Goal: Complete application form

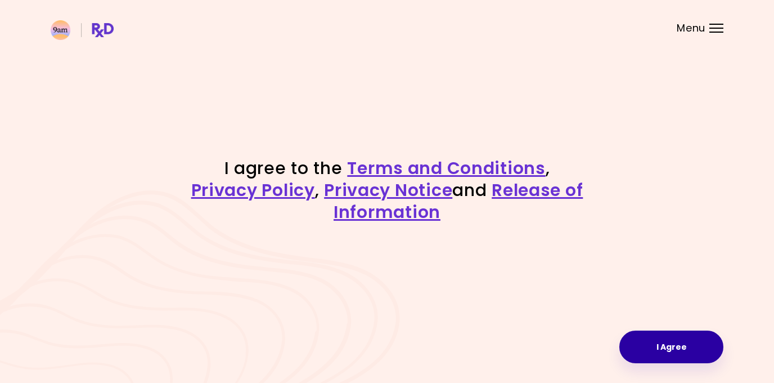
click at [684, 344] on button "I Agree" at bounding box center [671, 346] width 104 height 33
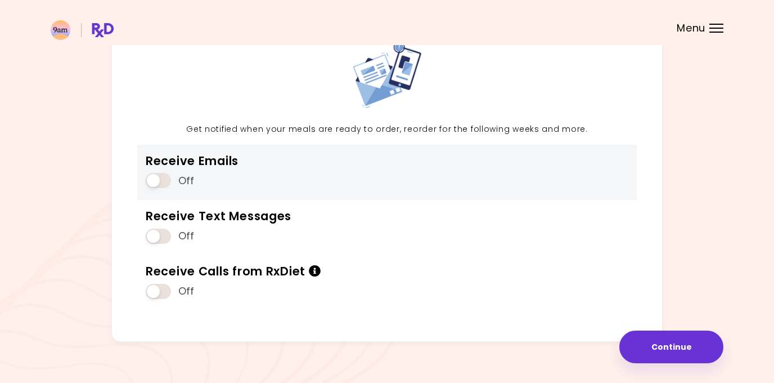
scroll to position [76, 0]
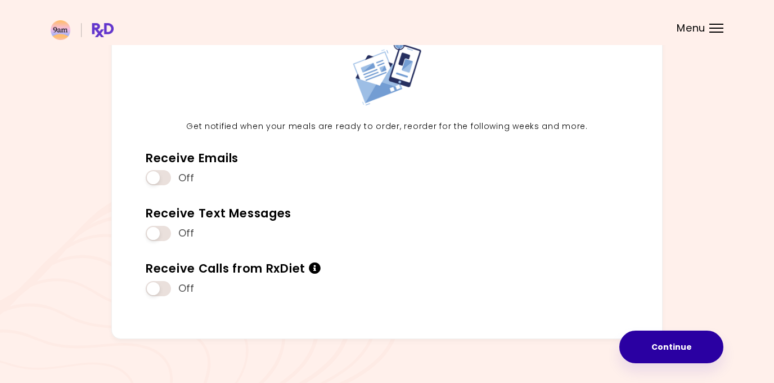
click at [683, 340] on button "Continue" at bounding box center [671, 346] width 104 height 33
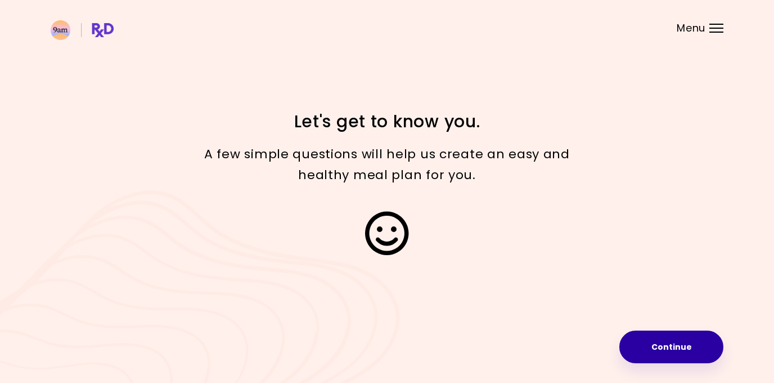
click at [678, 352] on button "Continue" at bounding box center [671, 346] width 104 height 33
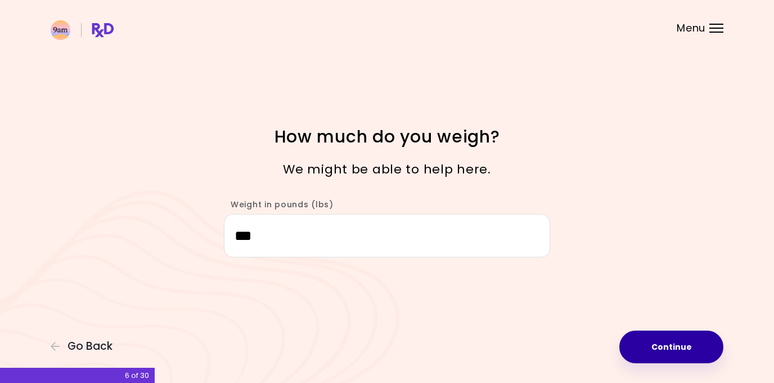
click at [676, 337] on button "Continue" at bounding box center [671, 346] width 104 height 33
select select "****"
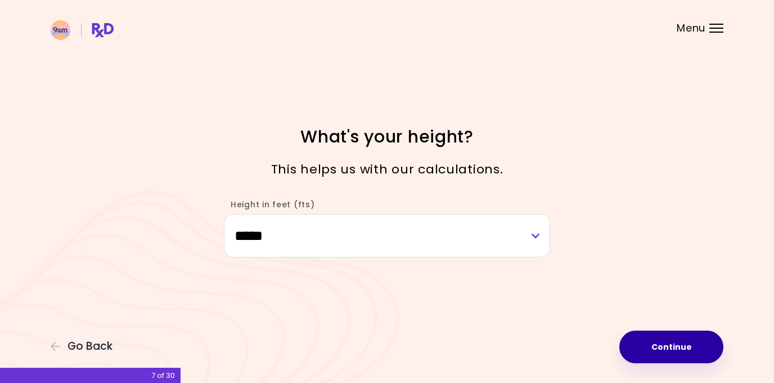
click at [676, 337] on button "Continue" at bounding box center [671, 346] width 104 height 33
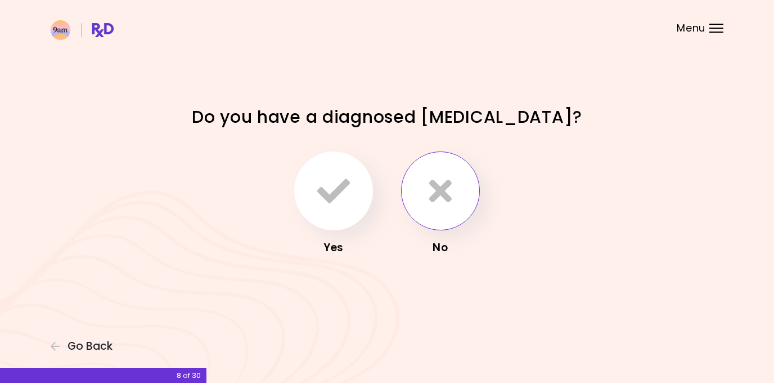
click at [441, 223] on button "button" at bounding box center [440, 190] width 79 height 79
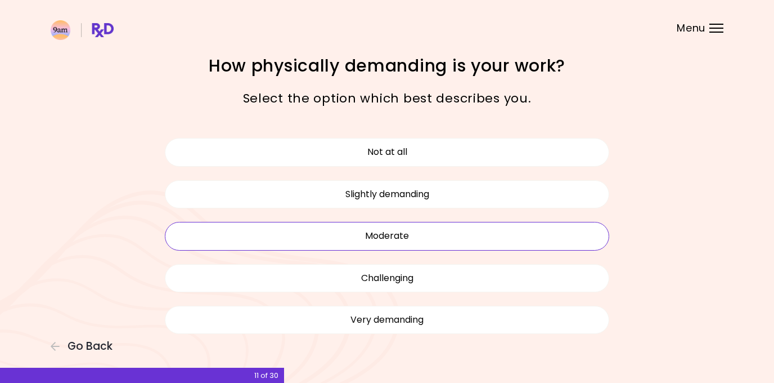
scroll to position [11, 0]
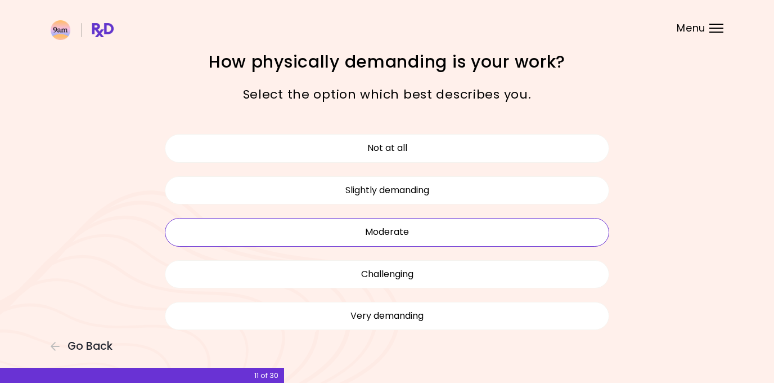
click at [421, 235] on button "Moderate" at bounding box center [387, 232] width 444 height 28
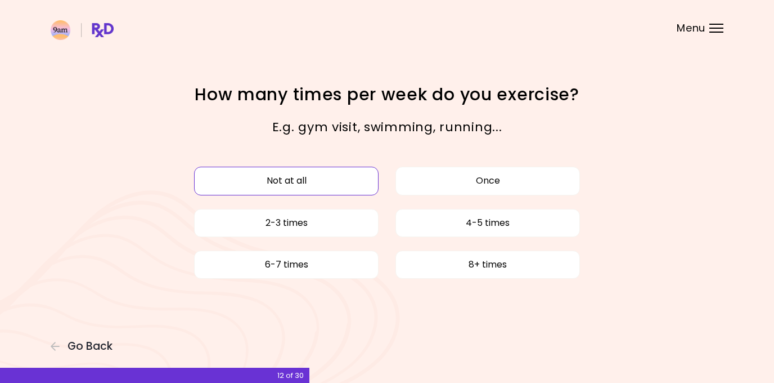
click at [310, 179] on button "Not at all" at bounding box center [286, 181] width 185 height 28
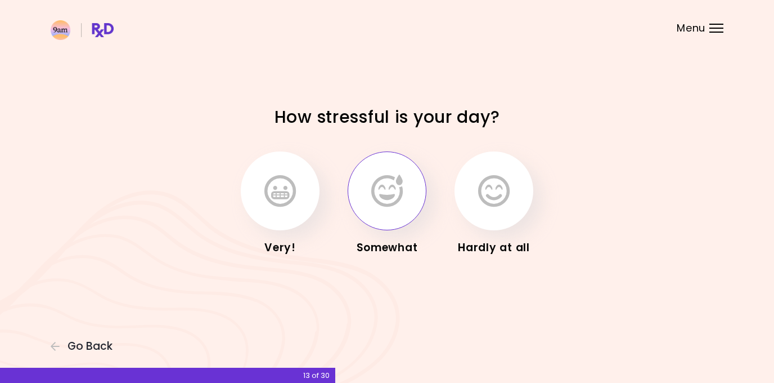
click at [393, 193] on icon "button" at bounding box center [387, 190] width 32 height 33
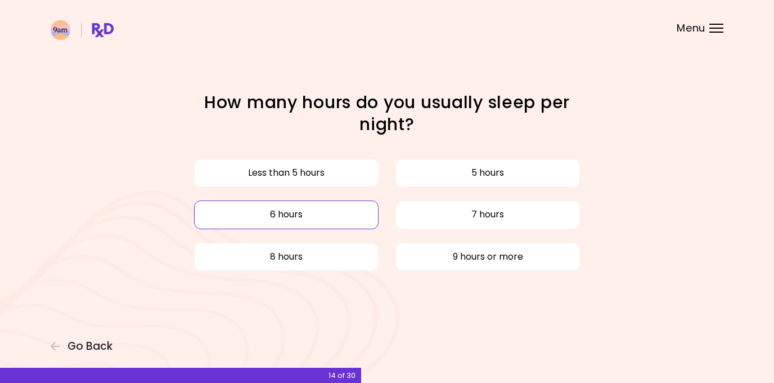
click at [334, 219] on button "6 hours" at bounding box center [286, 214] width 185 height 28
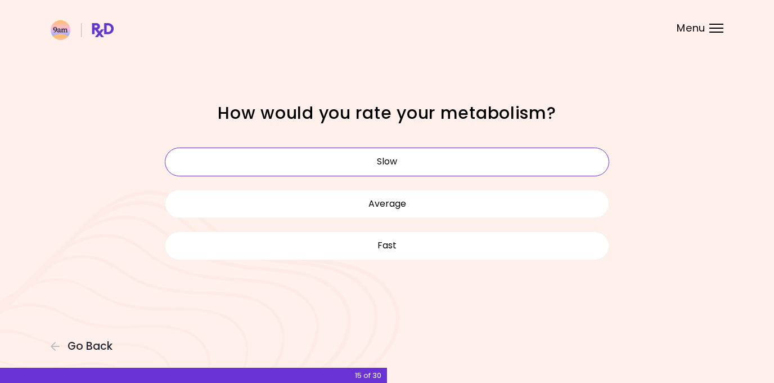
click at [404, 155] on button "Slow" at bounding box center [387, 161] width 444 height 28
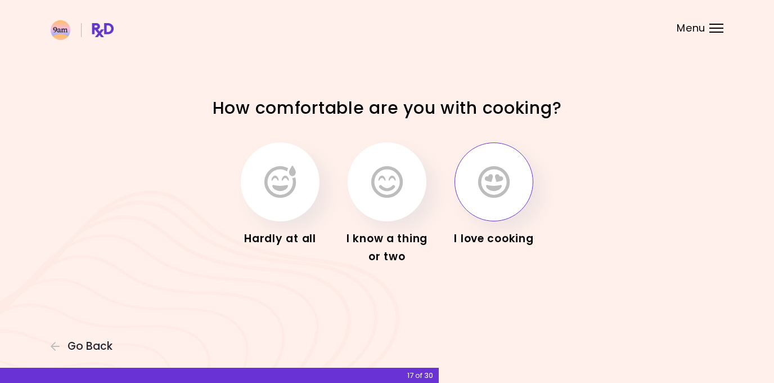
click at [500, 194] on icon "button" at bounding box center [494, 181] width 32 height 33
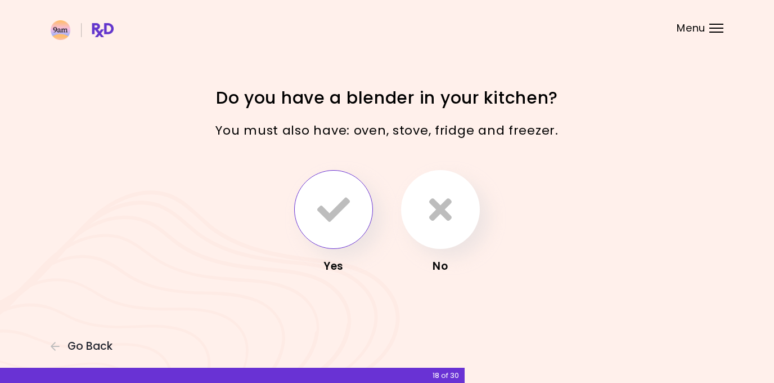
click at [332, 199] on icon "button" at bounding box center [333, 209] width 33 height 33
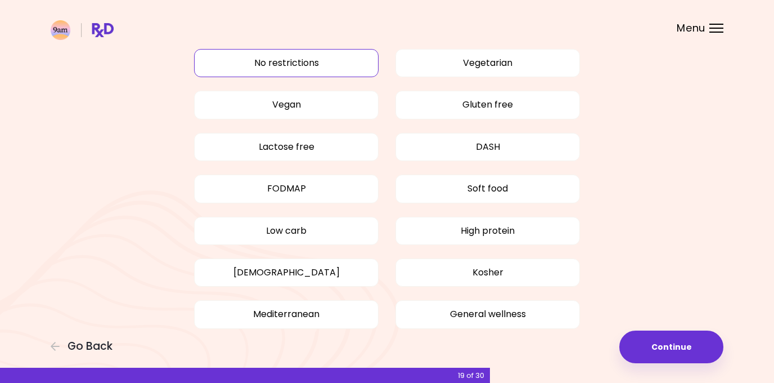
scroll to position [60, 0]
click at [344, 65] on button "No restrictions" at bounding box center [286, 62] width 185 height 28
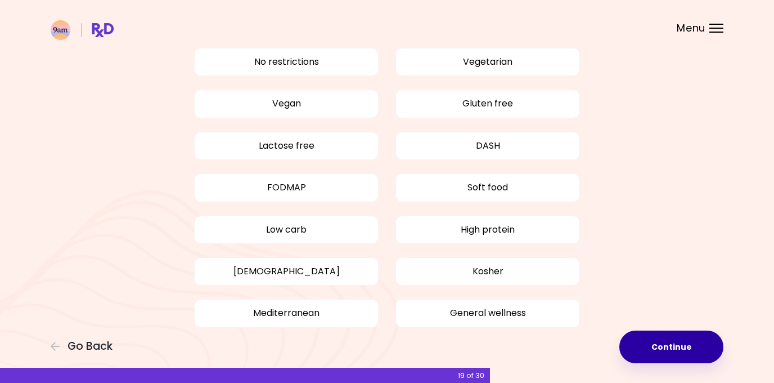
click at [674, 353] on button "Continue" at bounding box center [671, 346] width 104 height 33
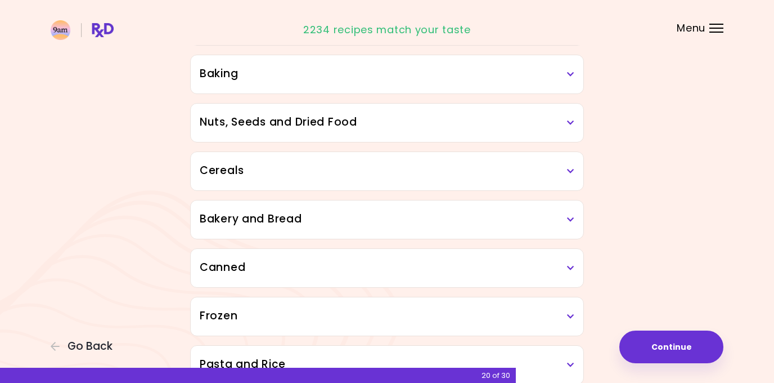
scroll to position [541, 0]
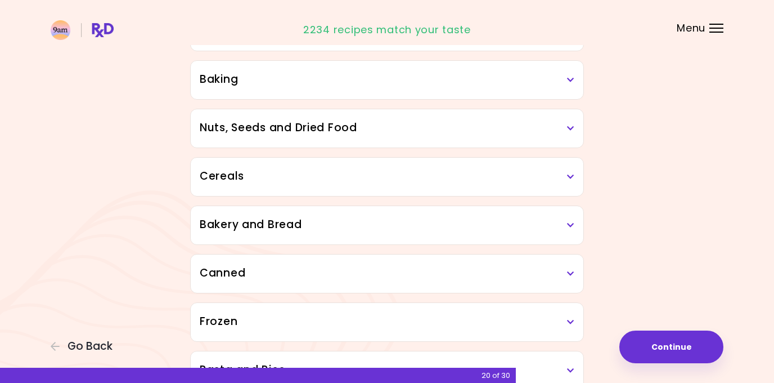
click at [565, 277] on h3 "Canned" at bounding box center [387, 273] width 375 height 16
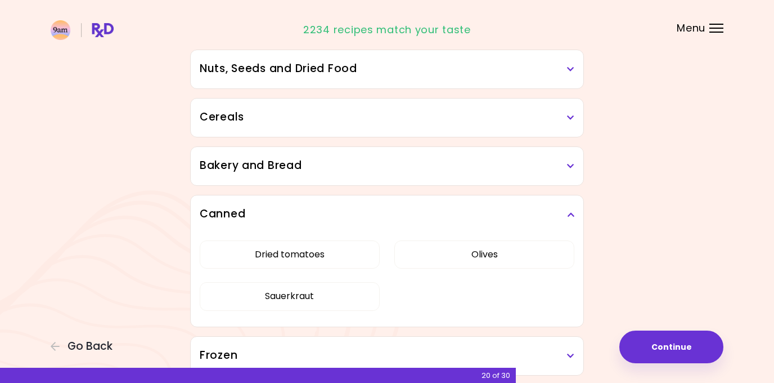
scroll to position [600, 0]
click at [321, 253] on button "Dried tomatoes" at bounding box center [290, 254] width 180 height 28
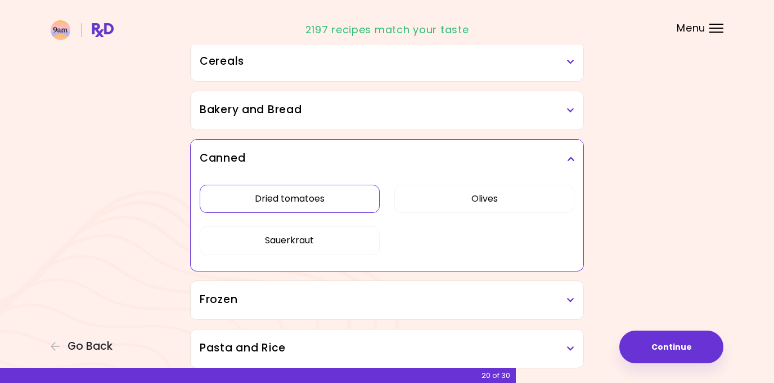
scroll to position [703, 0]
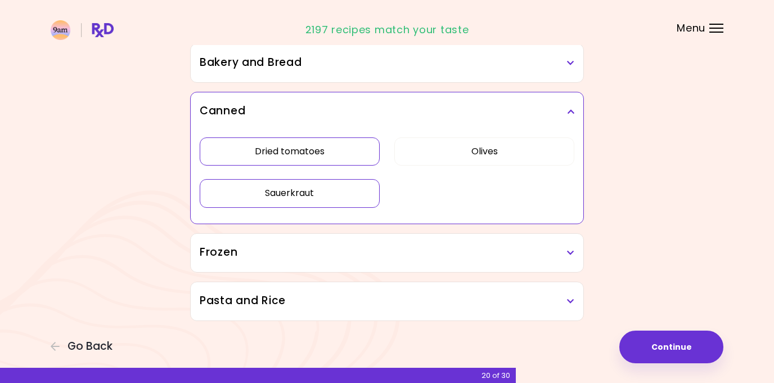
click at [317, 190] on button "Sauerkraut" at bounding box center [290, 193] width 180 height 28
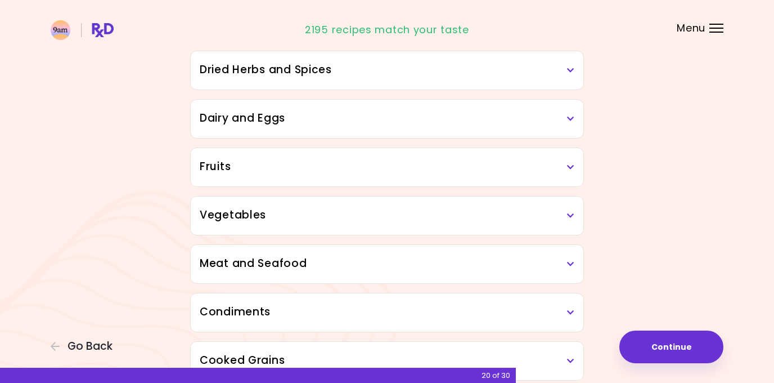
scroll to position [0, 0]
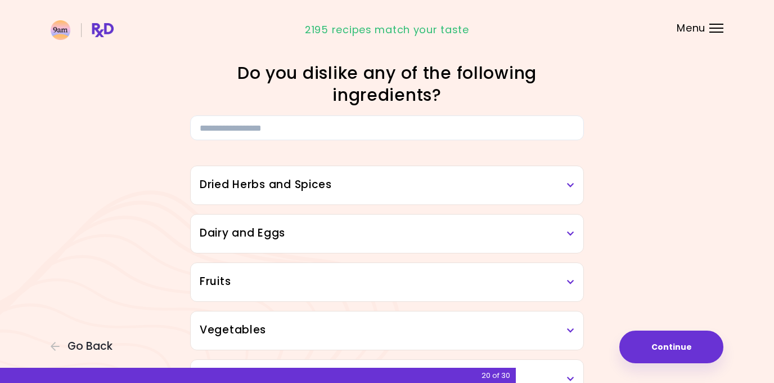
click at [420, 181] on h3 "Dried Herbs and Spices" at bounding box center [387, 185] width 375 height 16
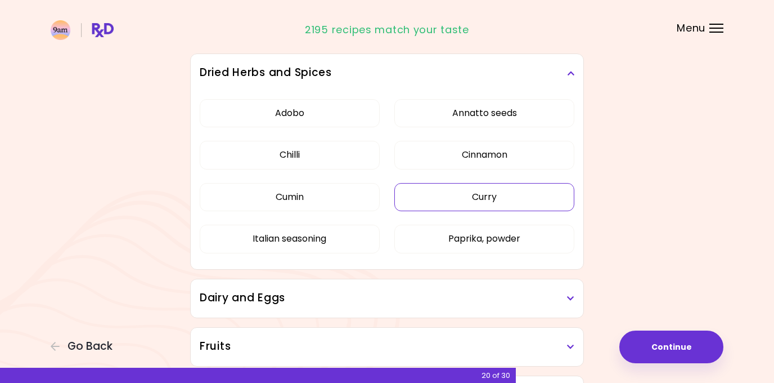
scroll to position [115, 0]
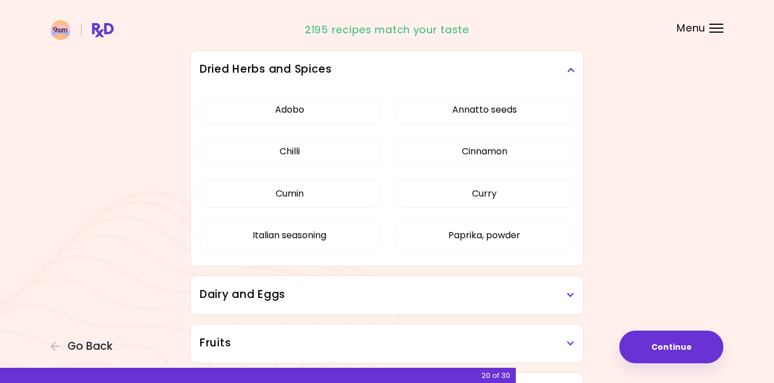
click at [440, 95] on div "Adobo Annatto seeds Chilli Cinnamon Cumin [PERSON_NAME] Italian seasoning Papri…" at bounding box center [387, 177] width 375 height 177
click at [439, 104] on button "Annatto seeds" at bounding box center [484, 110] width 180 height 28
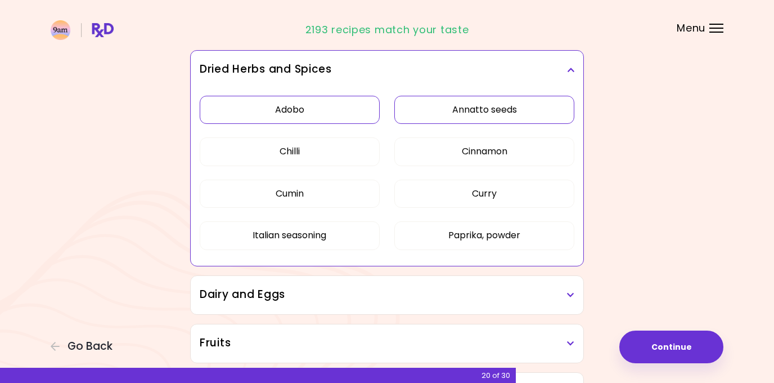
click at [344, 105] on button "Adobo" at bounding box center [290, 110] width 180 height 28
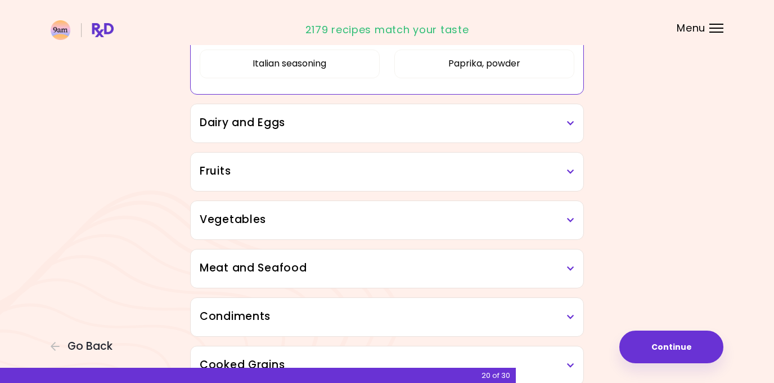
scroll to position [303, 0]
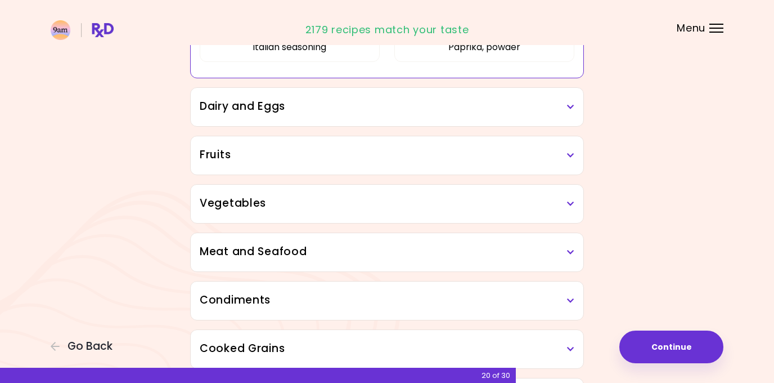
click at [312, 116] on div "Dairy and Eggs" at bounding box center [387, 107] width 393 height 38
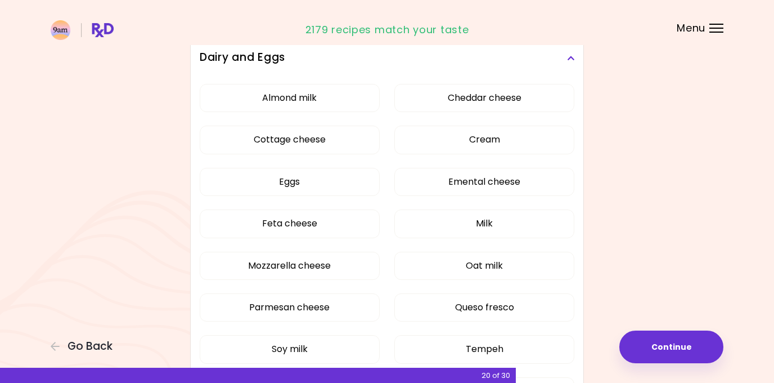
scroll to position [353, 0]
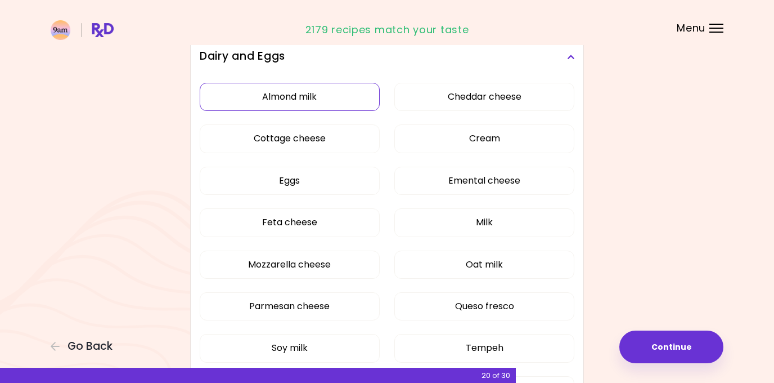
click at [308, 97] on div "Almond milk Cheddar cheese Cottage cheese Cream Eggs Emental cheese Feta cheese…" at bounding box center [387, 248] width 375 height 344
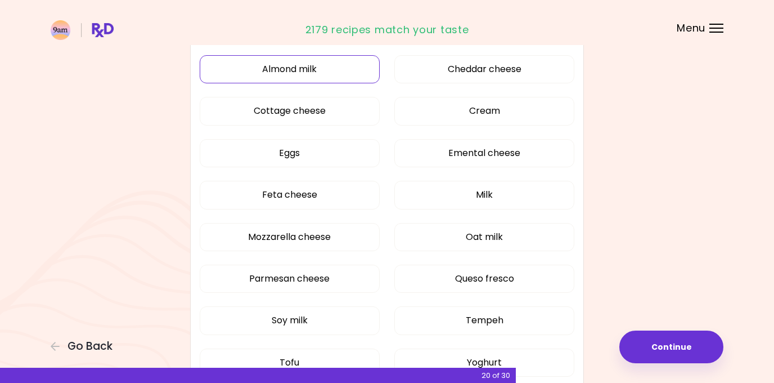
scroll to position [199, 0]
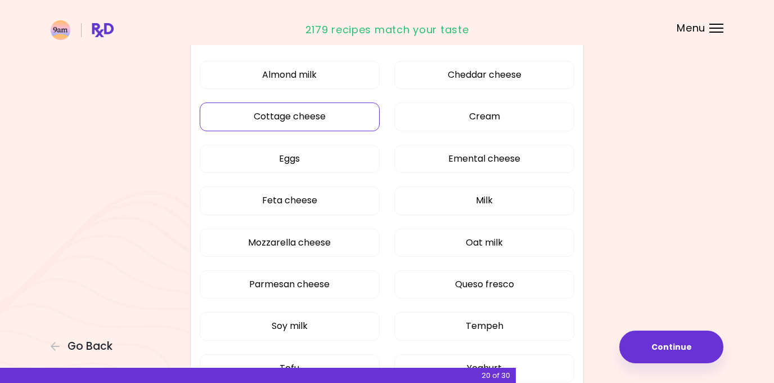
click at [305, 116] on button "Cottage cheese" at bounding box center [290, 116] width 180 height 28
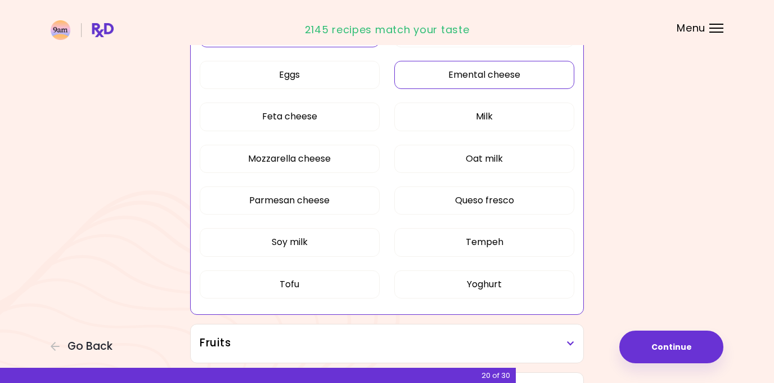
scroll to position [310, 0]
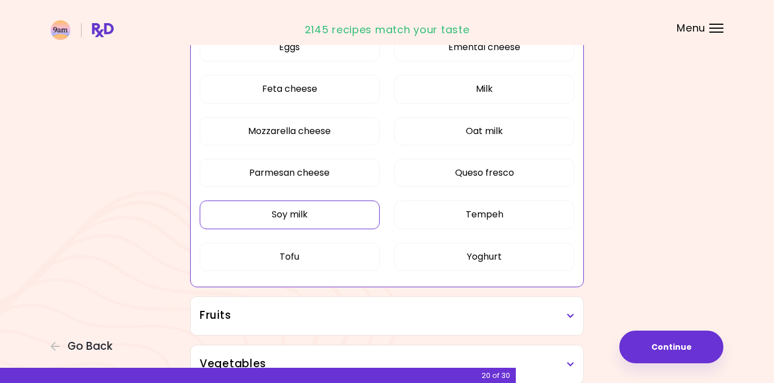
click at [302, 219] on button "Soy milk" at bounding box center [290, 214] width 180 height 28
click at [303, 259] on button "Tofu" at bounding box center [290, 256] width 180 height 28
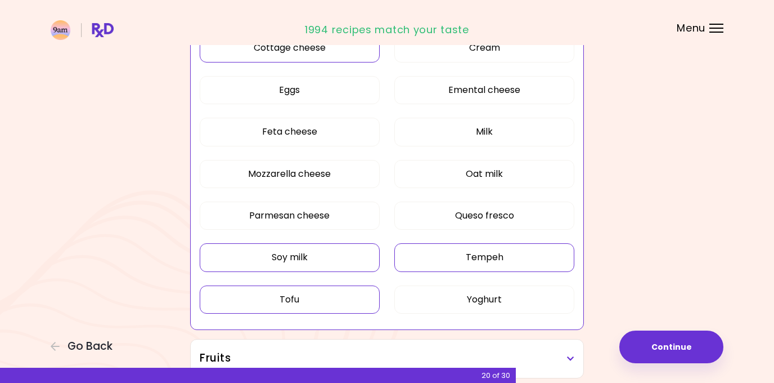
scroll to position [268, 0]
click at [524, 174] on button "Oat milk" at bounding box center [484, 173] width 180 height 28
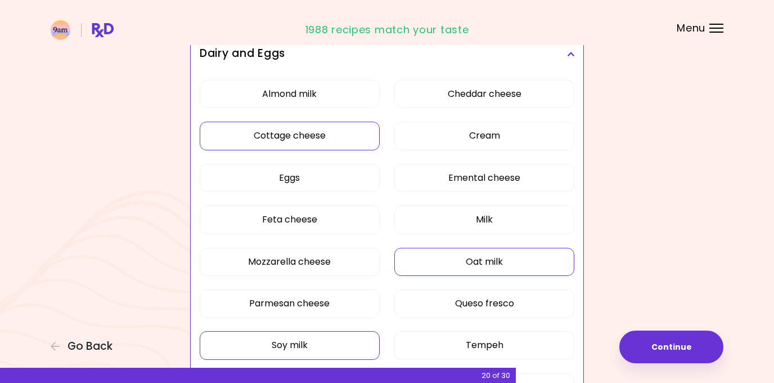
scroll to position [181, 0]
click at [349, 84] on button "Almond milk" at bounding box center [290, 93] width 180 height 28
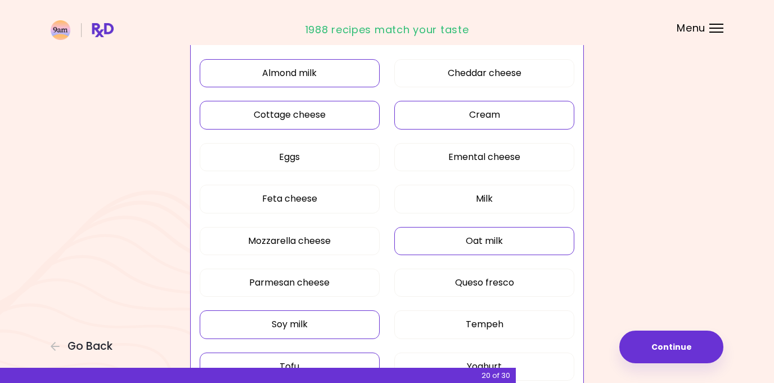
scroll to position [203, 0]
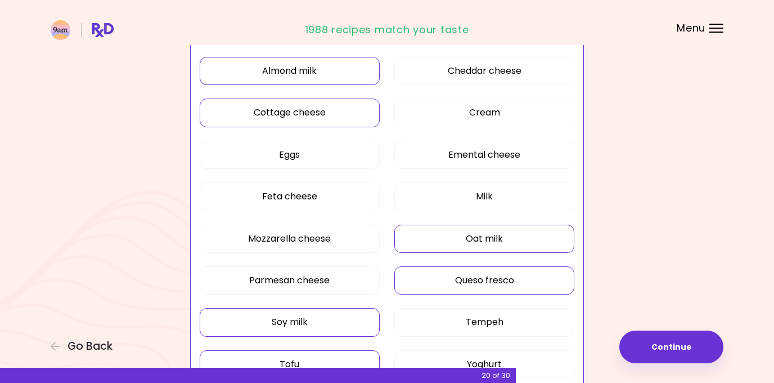
click at [476, 287] on button "Queso fresco" at bounding box center [484, 280] width 180 height 28
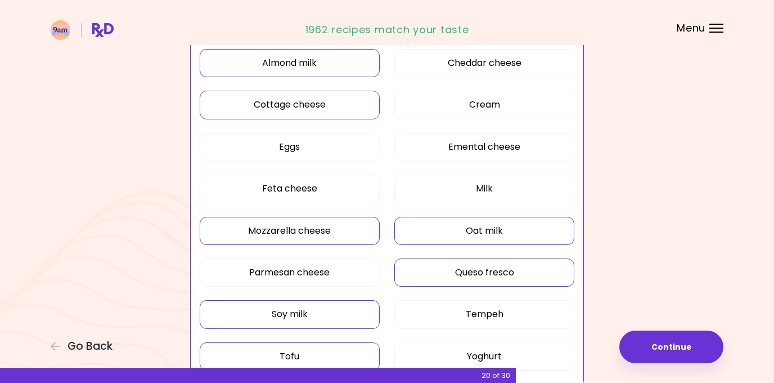
scroll to position [213, 0]
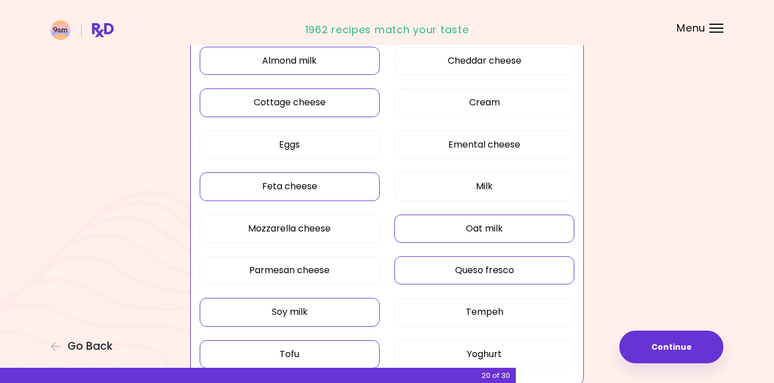
click at [343, 190] on button "Feta cheese" at bounding box center [290, 186] width 180 height 28
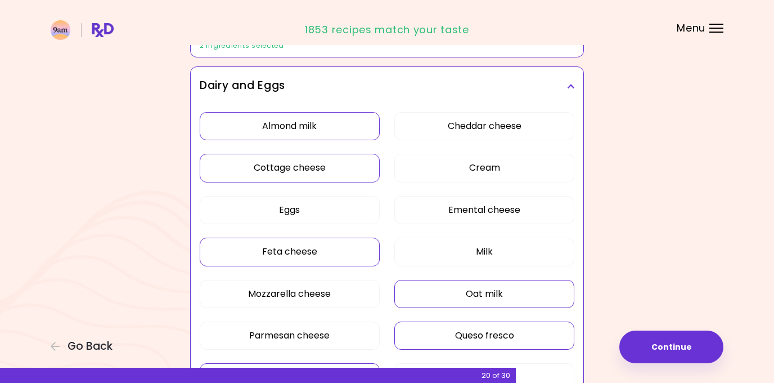
scroll to position [160, 0]
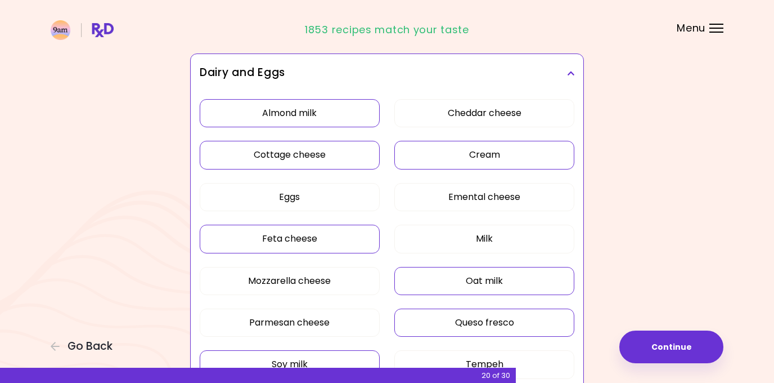
click at [436, 151] on button "Cream" at bounding box center [484, 155] width 180 height 28
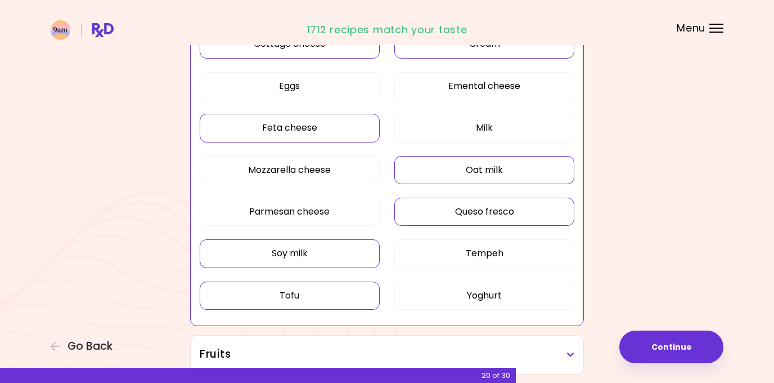
scroll to position [286, 0]
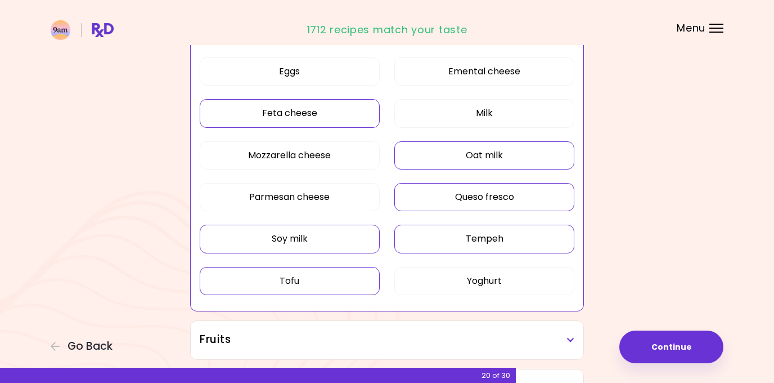
click at [434, 248] on button "Tempeh" at bounding box center [484, 238] width 180 height 28
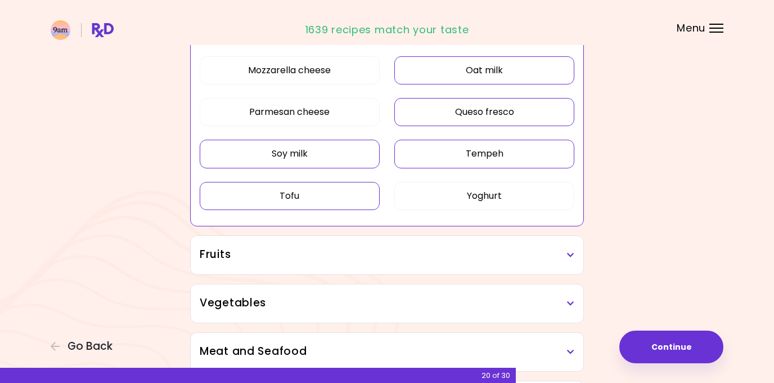
scroll to position [375, 0]
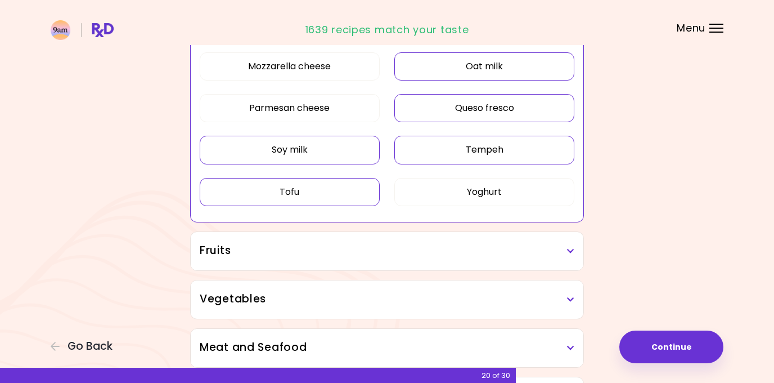
click at [433, 248] on h3 "Fruits" at bounding box center [387, 250] width 375 height 16
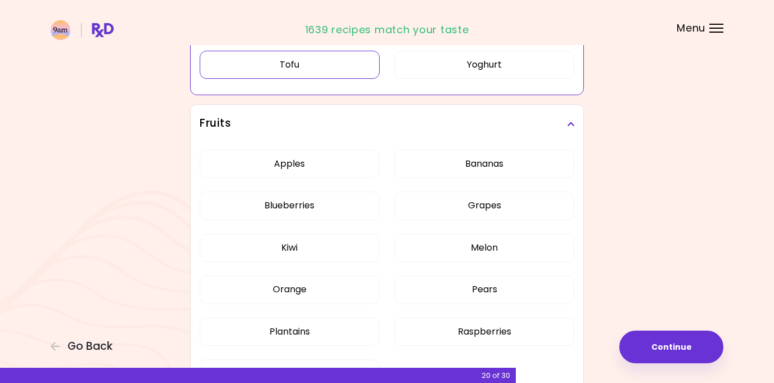
scroll to position [503, 0]
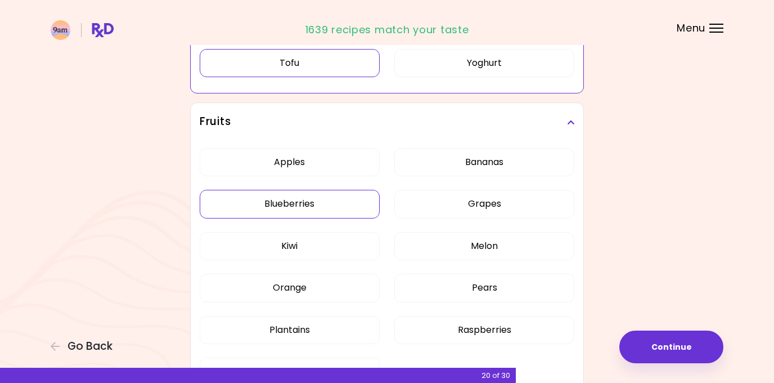
click at [353, 199] on div "Apples Bananas Blueberries Grapes Kiwi Melon Orange Pears Plantains Raspberries…" at bounding box center [387, 271] width 375 height 260
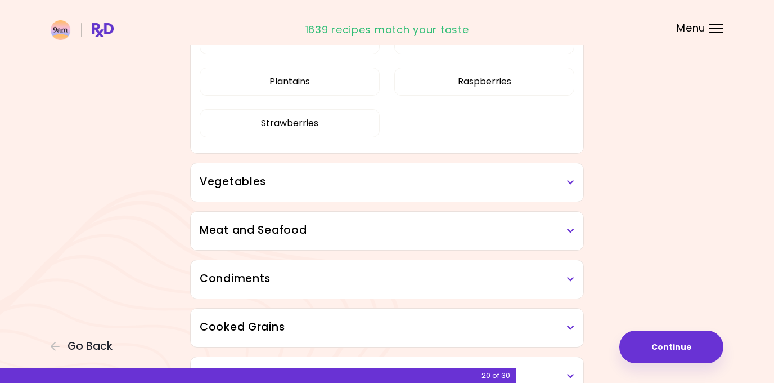
scroll to position [102, 0]
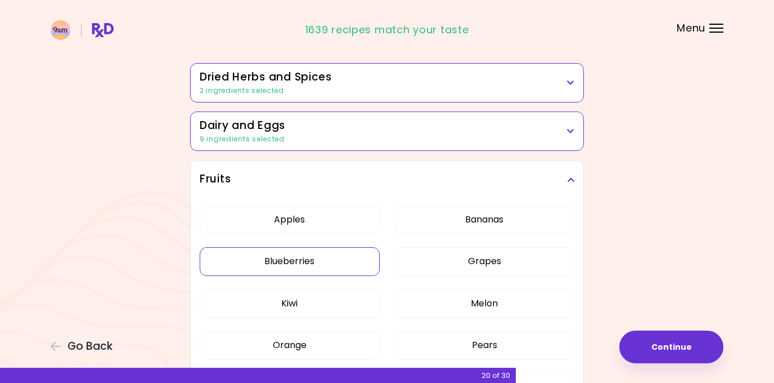
click at [331, 263] on button "Blueberries" at bounding box center [290, 261] width 180 height 28
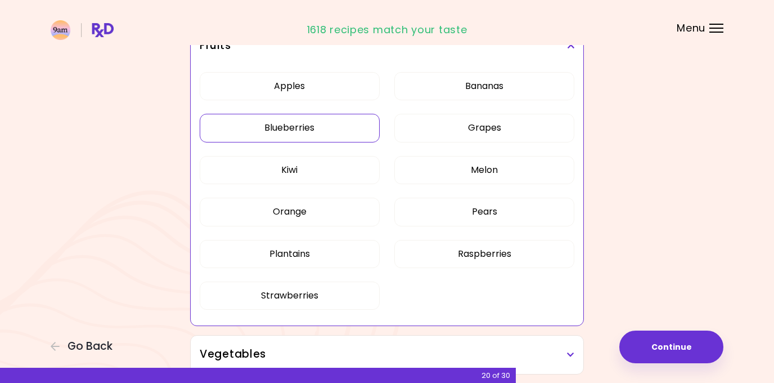
scroll to position [243, 0]
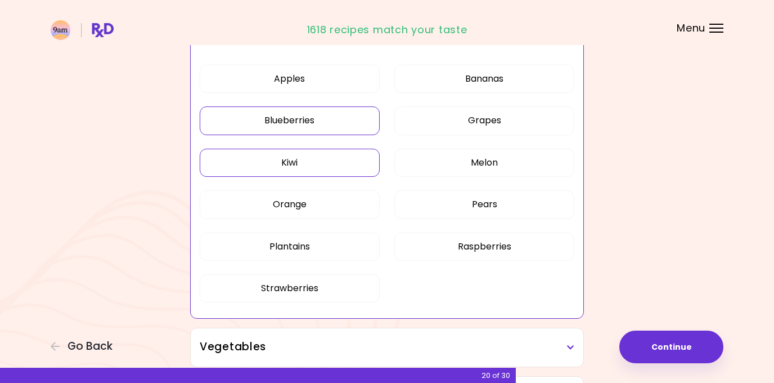
click at [311, 165] on button "Kiwi" at bounding box center [290, 163] width 180 height 28
click at [317, 244] on button "Plantains" at bounding box center [290, 246] width 180 height 28
click at [349, 293] on button "Strawberries" at bounding box center [290, 288] width 180 height 28
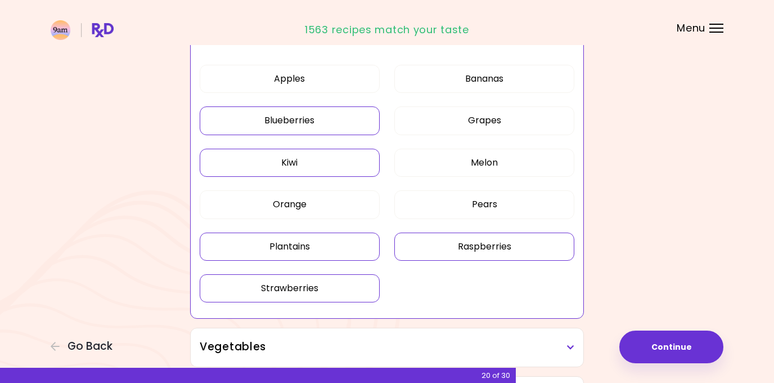
click at [451, 233] on button "Raspberries" at bounding box center [484, 246] width 180 height 28
click at [465, 82] on button "Bananas" at bounding box center [484, 79] width 180 height 28
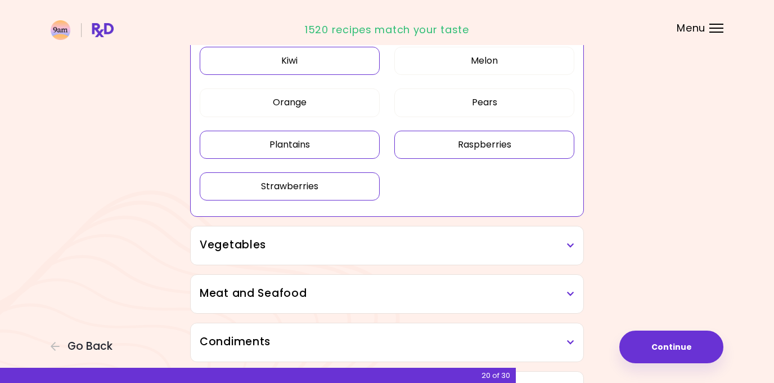
scroll to position [377, 0]
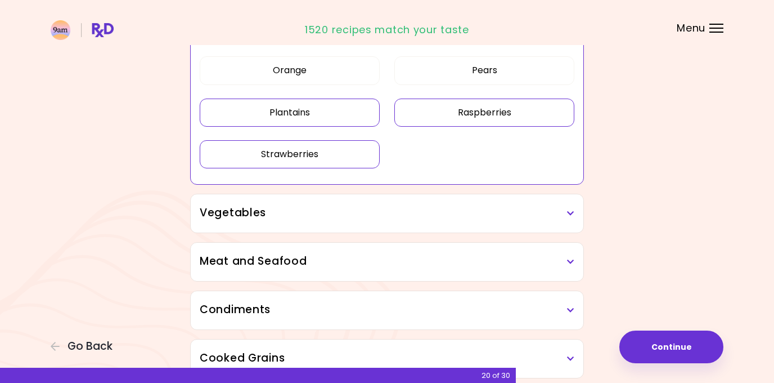
click at [504, 209] on h3 "Vegetables" at bounding box center [387, 213] width 375 height 16
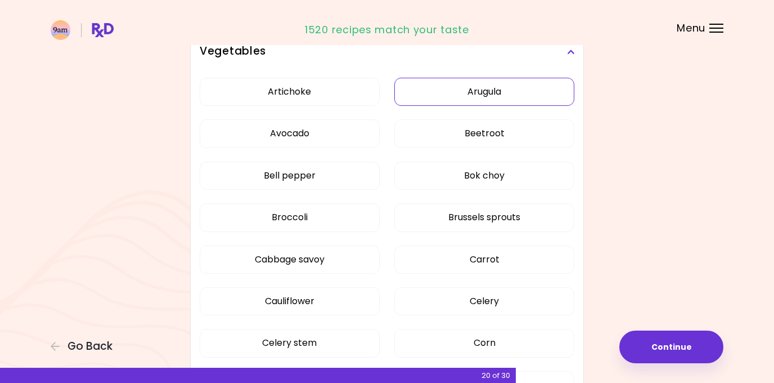
scroll to position [539, 0]
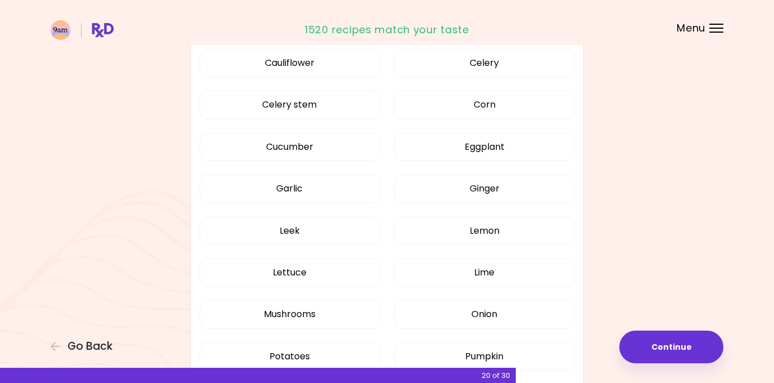
click at [351, 35] on button "Cabbage savoy" at bounding box center [290, 21] width 180 height 28
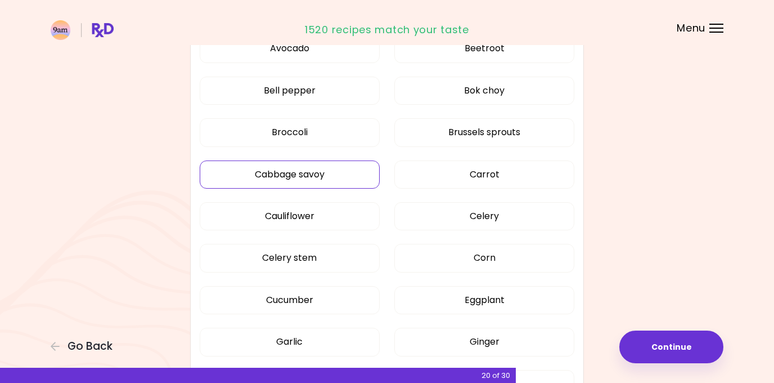
scroll to position [337, 0]
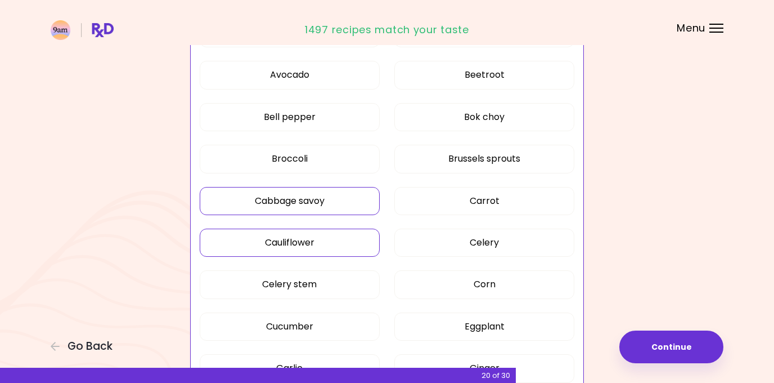
click at [338, 245] on button "Cauliflower" at bounding box center [290, 242] width 180 height 28
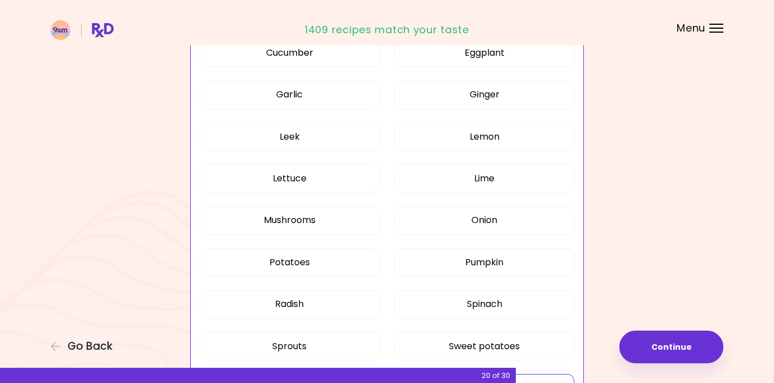
scroll to position [608, 0]
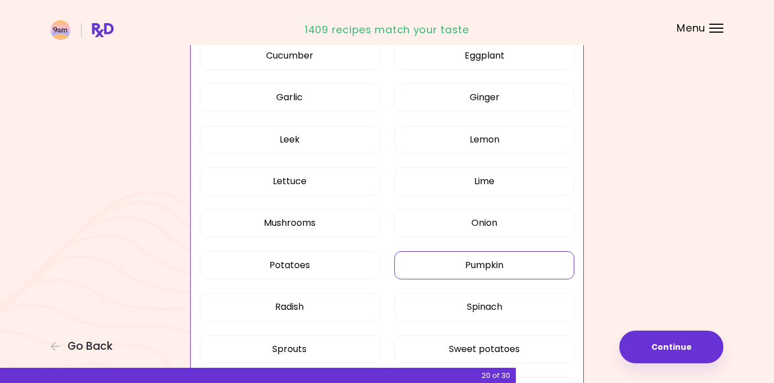
click at [464, 263] on button "Pumpkin" at bounding box center [484, 265] width 180 height 28
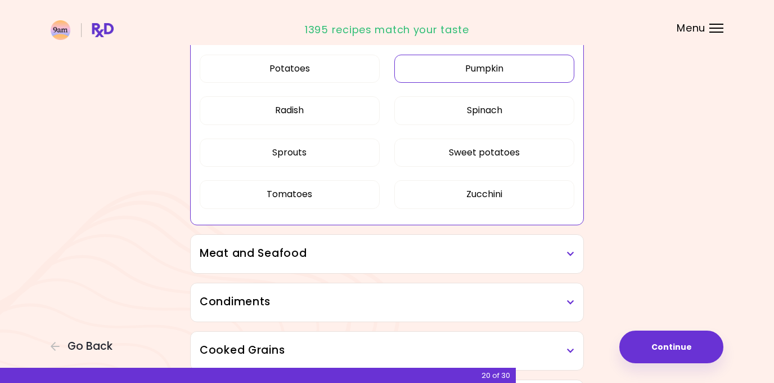
scroll to position [1023, 0]
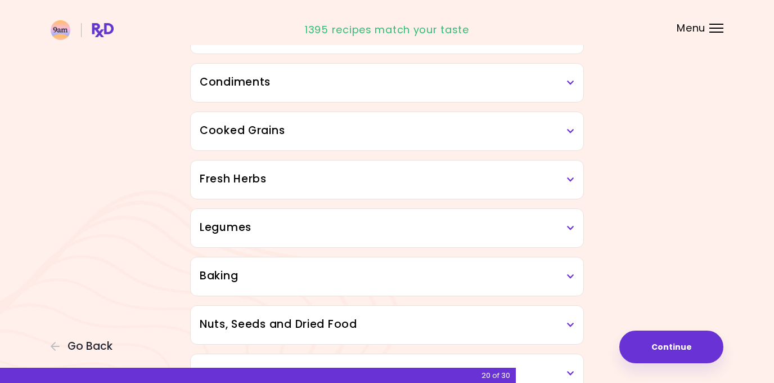
click at [449, 78] on h3 "Condiments" at bounding box center [387, 82] width 375 height 16
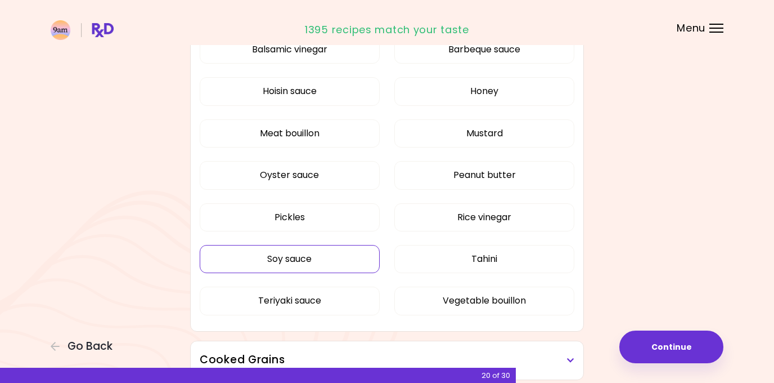
scroll to position [1098, 0]
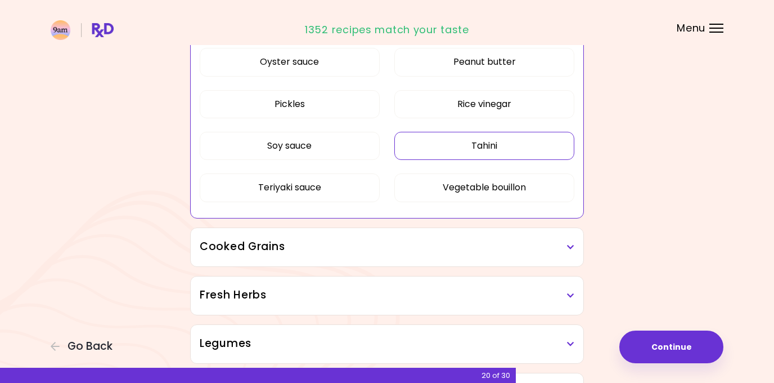
scroll to position [568, 0]
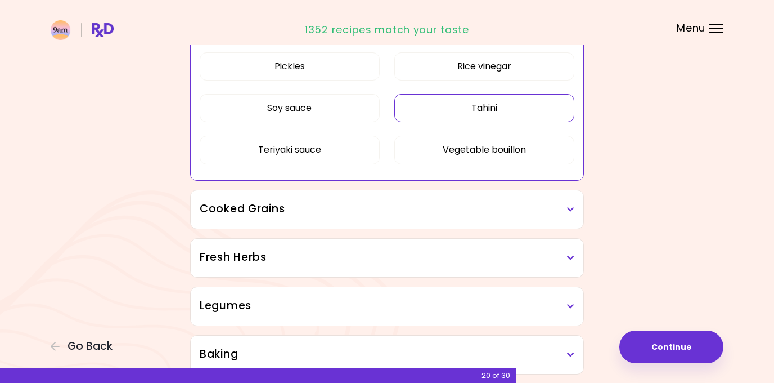
click at [363, 213] on h3 "Cooked Grains" at bounding box center [387, 209] width 375 height 16
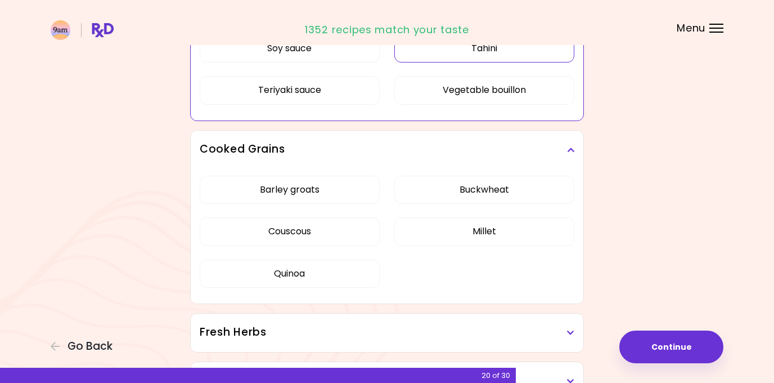
scroll to position [627, 0]
click at [348, 194] on div "Barley groats Buckwheat Couscous Millet Quinoa" at bounding box center [387, 236] width 375 height 134
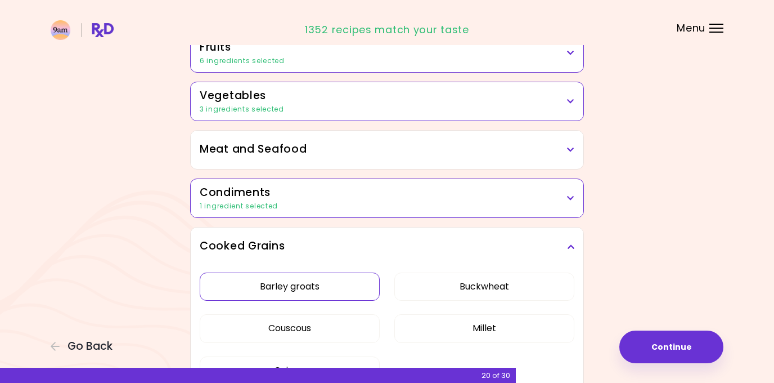
scroll to position [270, 0]
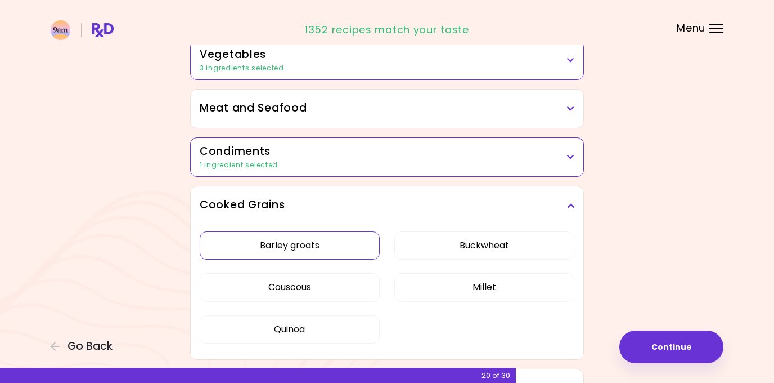
click at [335, 240] on button "Barley groats" at bounding box center [290, 245] width 180 height 28
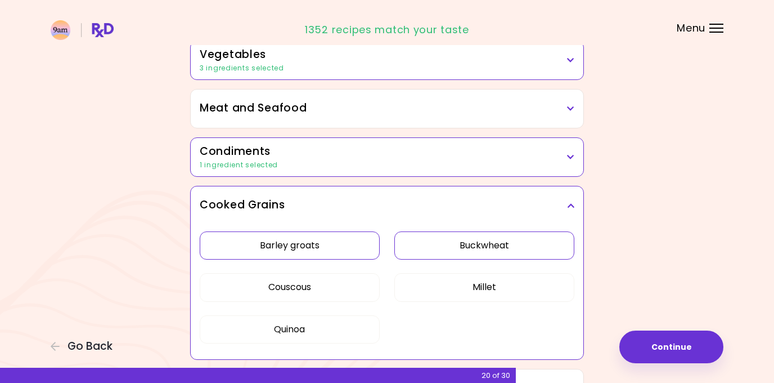
click at [470, 240] on button "Buckwheat" at bounding box center [484, 245] width 180 height 28
click at [453, 284] on button "Millet" at bounding box center [484, 287] width 180 height 28
click at [340, 295] on button "Couscous" at bounding box center [290, 287] width 180 height 28
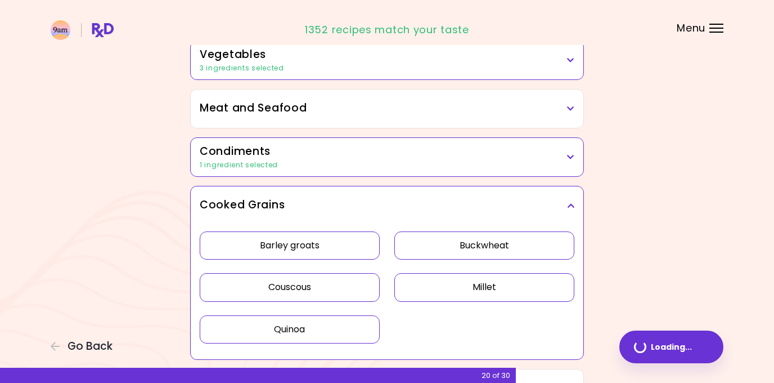
click at [320, 333] on button "Quinoa" at bounding box center [290, 329] width 180 height 28
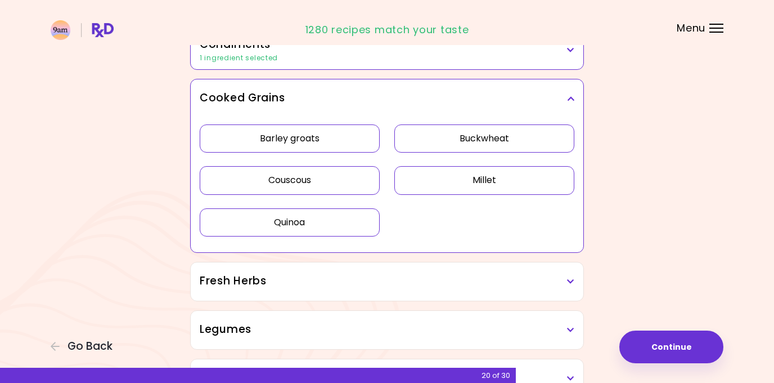
scroll to position [379, 0]
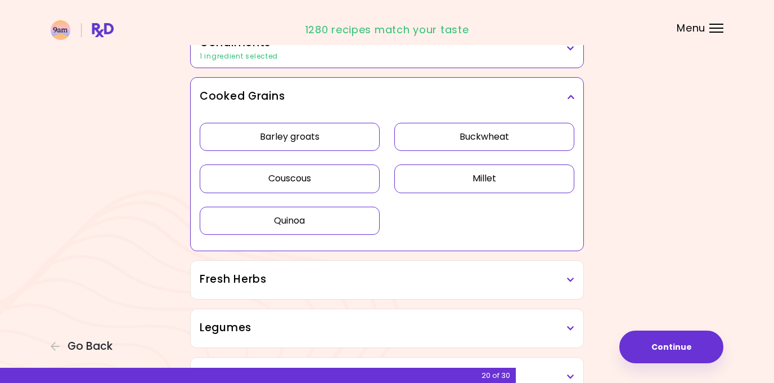
click at [349, 282] on h3 "Fresh Herbs" at bounding box center [387, 279] width 375 height 16
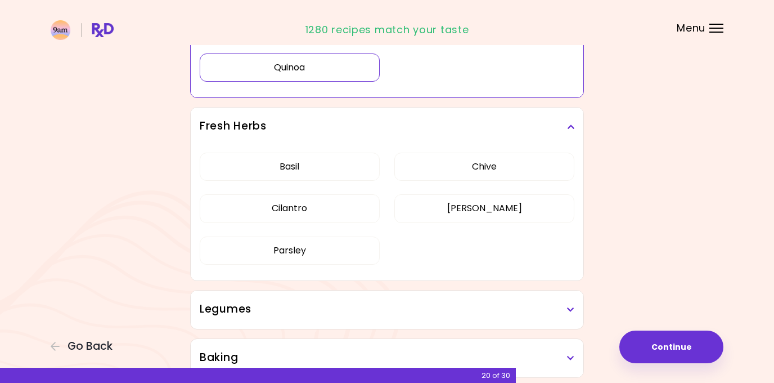
scroll to position [533, 0]
click at [343, 298] on div "Legumes" at bounding box center [387, 308] width 393 height 38
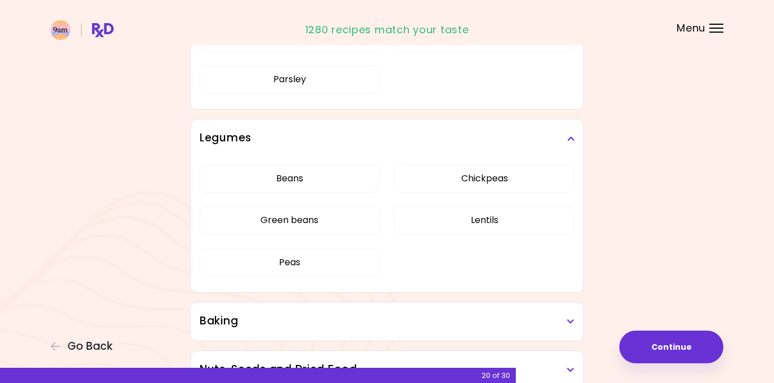
scroll to position [704, 0]
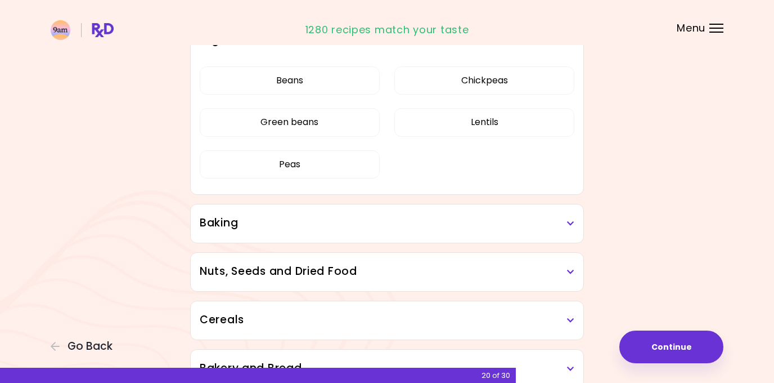
scroll to position [531, 0]
click at [449, 95] on button "Chickpeas" at bounding box center [484, 81] width 180 height 28
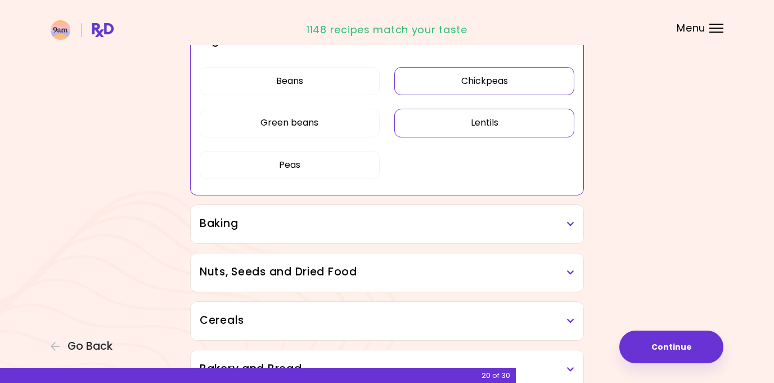
click at [446, 132] on button "Lentils" at bounding box center [484, 123] width 180 height 28
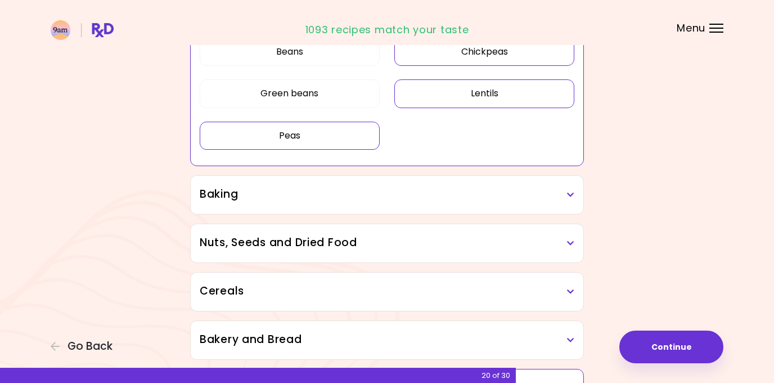
scroll to position [582, 0]
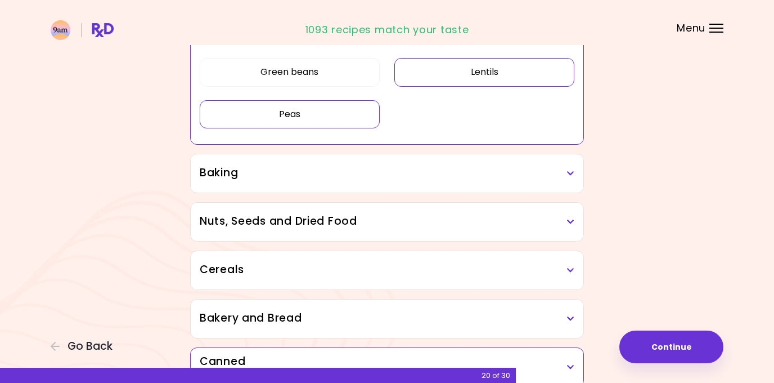
click at [377, 169] on h3 "Baking" at bounding box center [387, 173] width 375 height 16
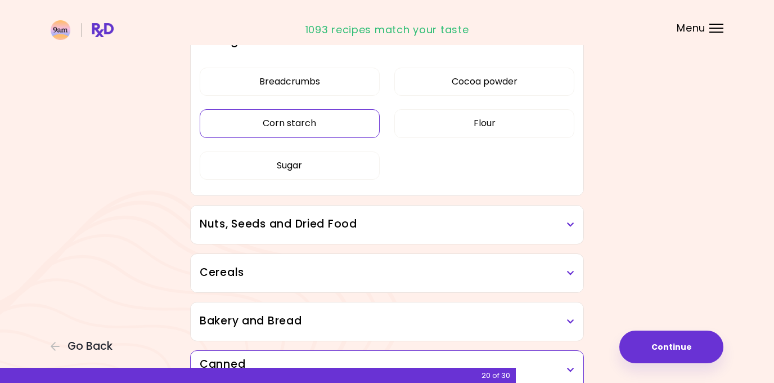
scroll to position [716, 0]
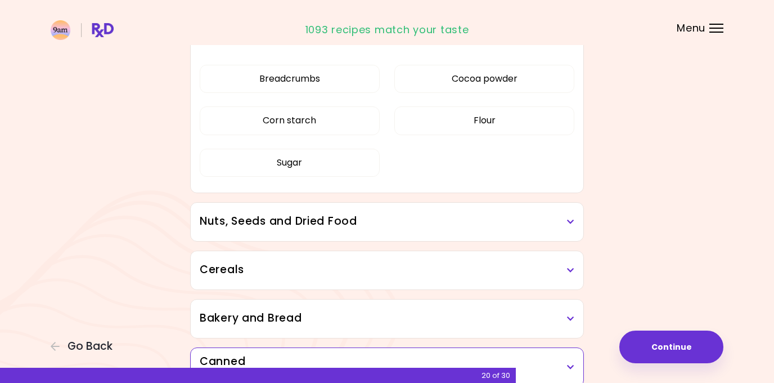
click at [375, 215] on h3 "Nuts, Seeds and Dried Food" at bounding box center [387, 221] width 375 height 16
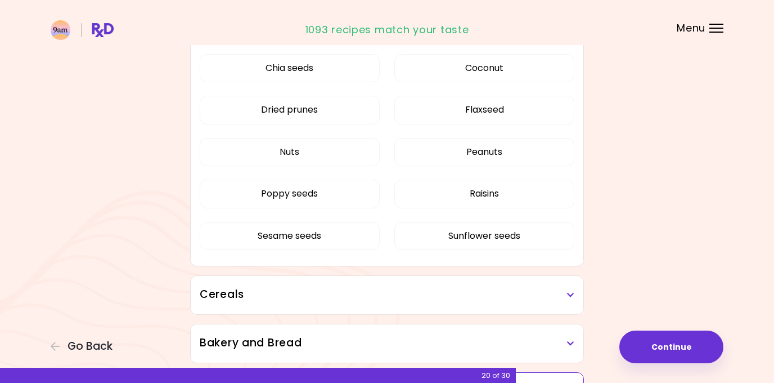
scroll to position [910, 0]
click at [321, 71] on button "Chia seeds" at bounding box center [290, 67] width 180 height 28
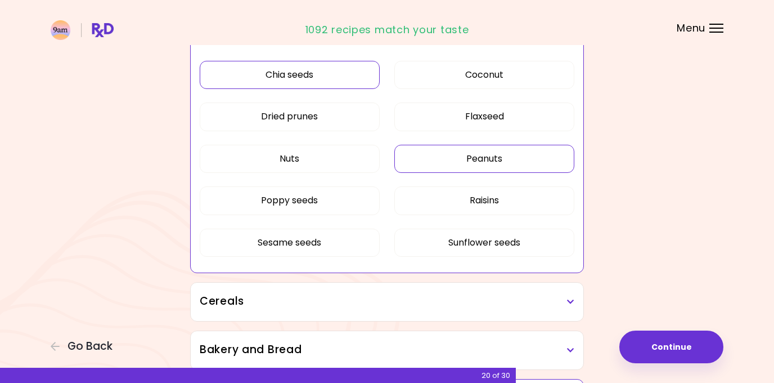
scroll to position [632, 0]
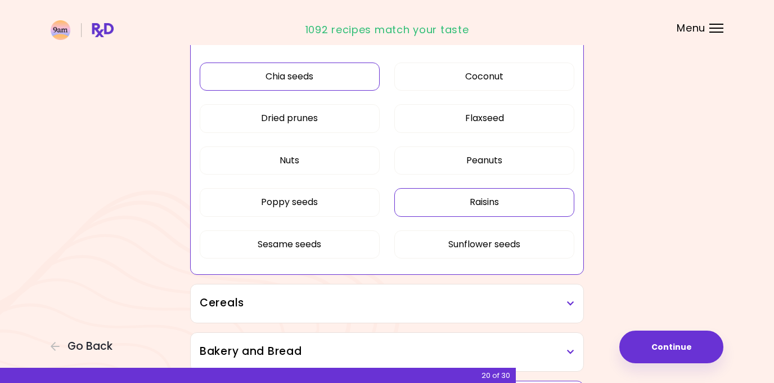
click at [425, 205] on button "Raisins" at bounding box center [484, 202] width 180 height 28
click at [435, 241] on button "Sunflower seeds" at bounding box center [484, 244] width 180 height 28
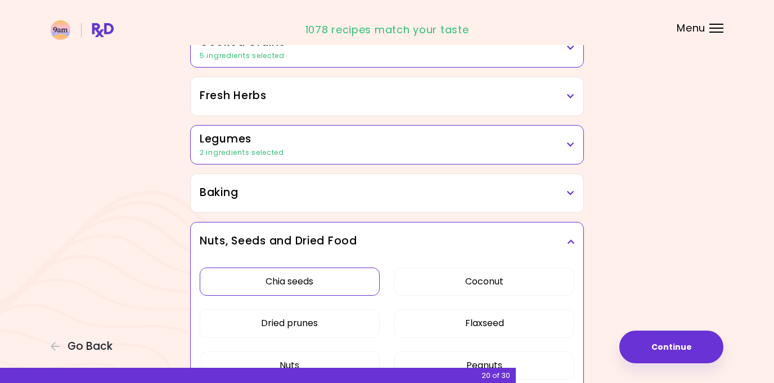
scroll to position [426, 0]
click at [338, 137] on h3 "Legumes" at bounding box center [387, 140] width 375 height 16
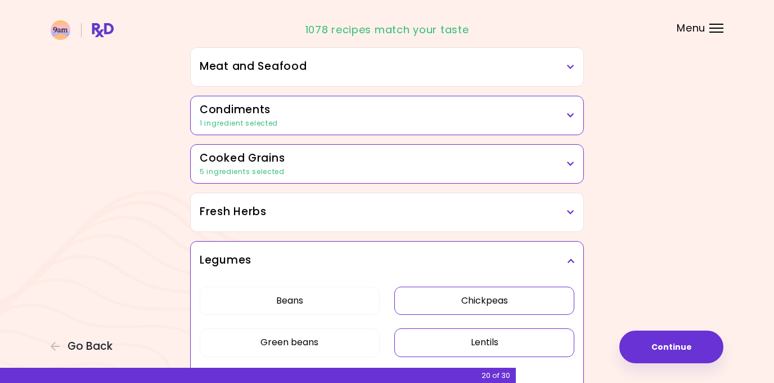
scroll to position [250, 0]
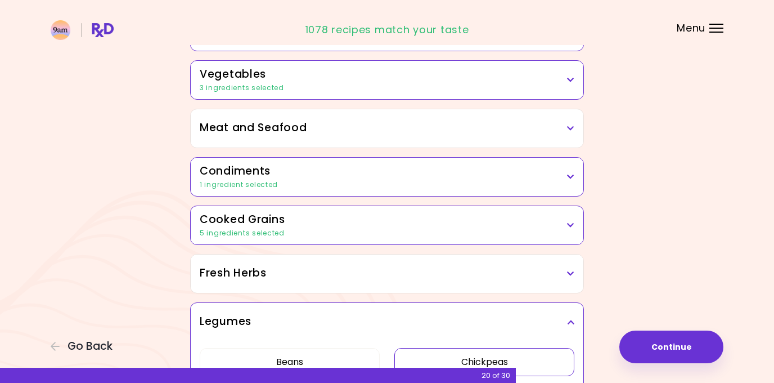
click at [419, 231] on div "5 ingredients selected" at bounding box center [387, 233] width 375 height 10
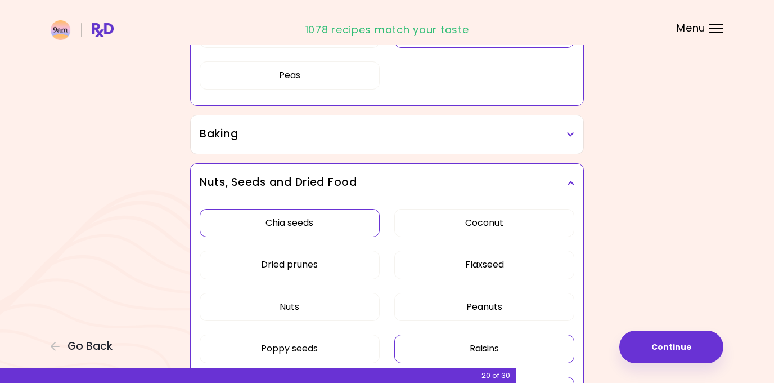
scroll to position [843, 0]
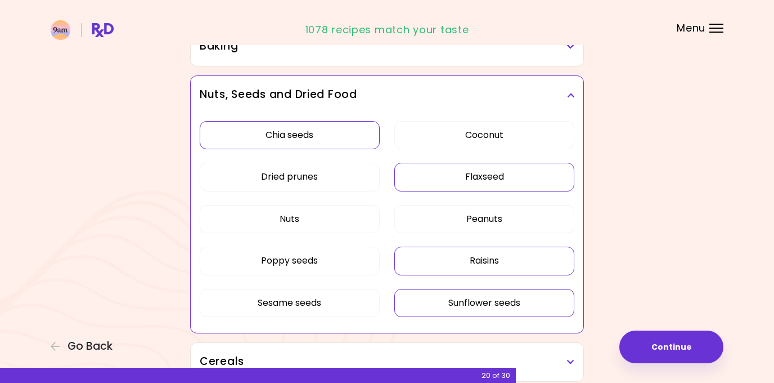
click at [412, 181] on div "Chia seeds Coconut Dried prunes Flaxseed Nuts Peanuts Poppy seeds Raisins Sesam…" at bounding box center [387, 223] width 375 height 218
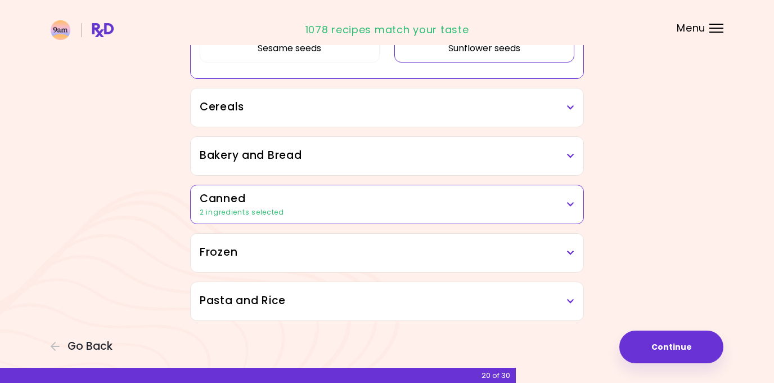
scroll to position [601, 0]
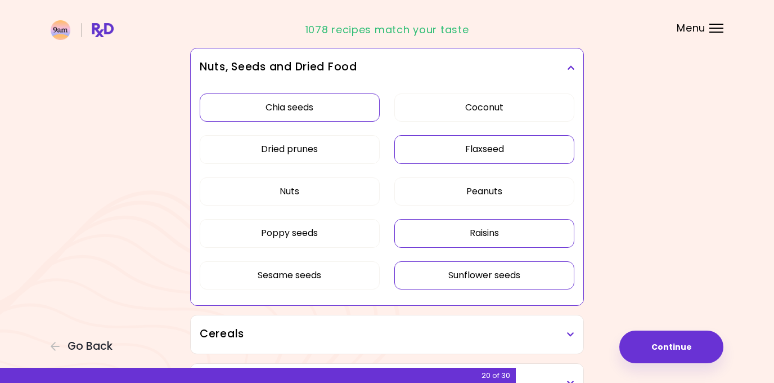
click at [417, 143] on button "Flaxseed" at bounding box center [484, 149] width 180 height 28
click at [422, 100] on button "Coconut" at bounding box center [484, 107] width 180 height 28
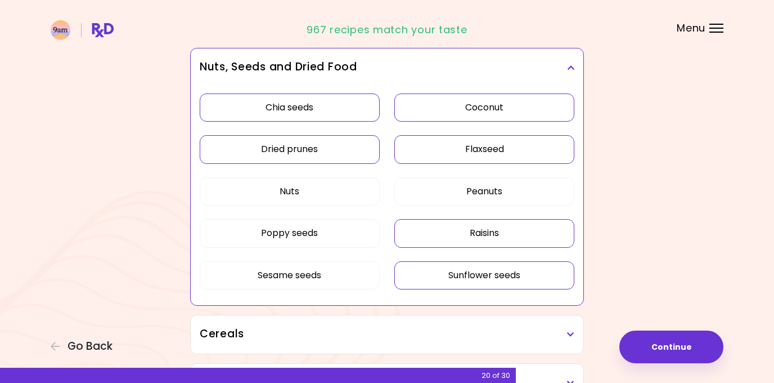
click at [339, 142] on button "Dried prunes" at bounding box center [290, 149] width 180 height 28
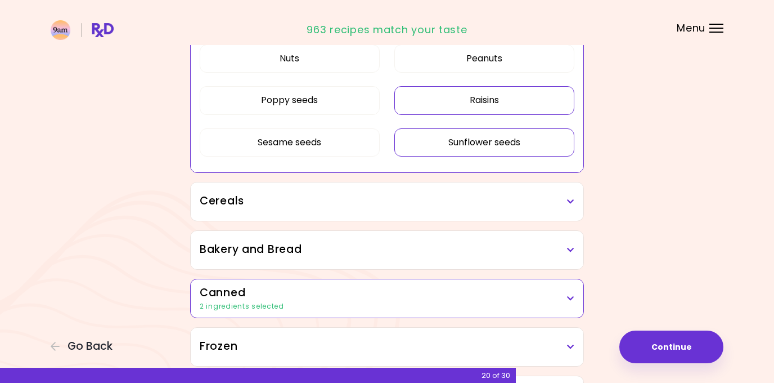
scroll to position [735, 0]
click at [534, 205] on h3 "Cereals" at bounding box center [387, 200] width 375 height 16
click at [326, 104] on button "Poppy seeds" at bounding box center [290, 100] width 180 height 28
click at [332, 105] on button "Poppy seeds" at bounding box center [290, 100] width 180 height 28
click at [325, 210] on div "Cereals" at bounding box center [387, 201] width 393 height 38
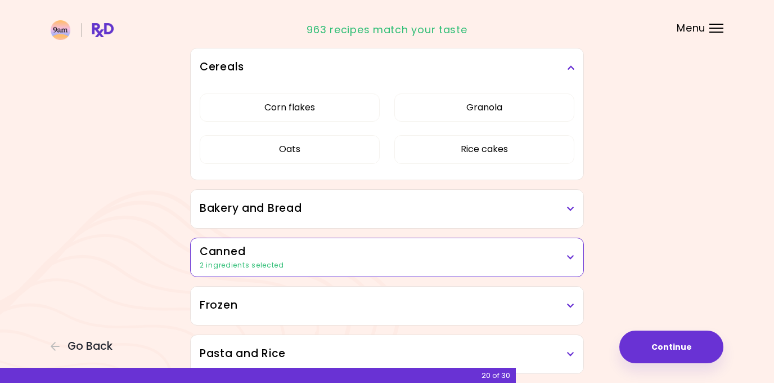
scroll to position [637, 0]
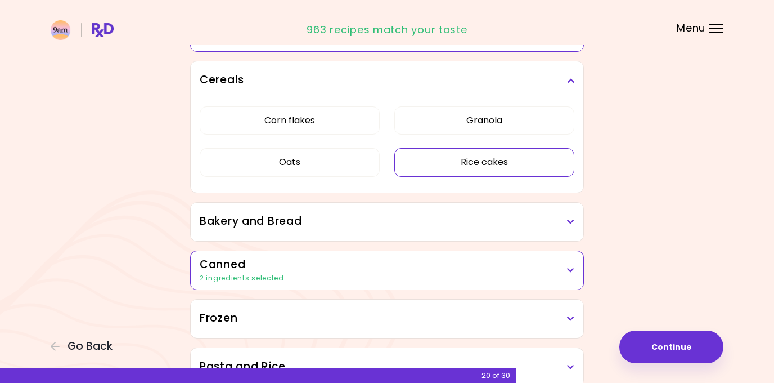
click at [442, 161] on button "Rice cakes" at bounding box center [484, 162] width 180 height 28
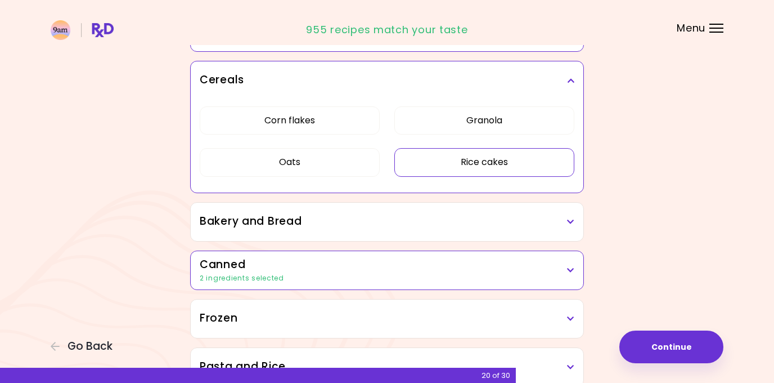
click at [321, 226] on h3 "Bakery and Bread" at bounding box center [387, 221] width 375 height 16
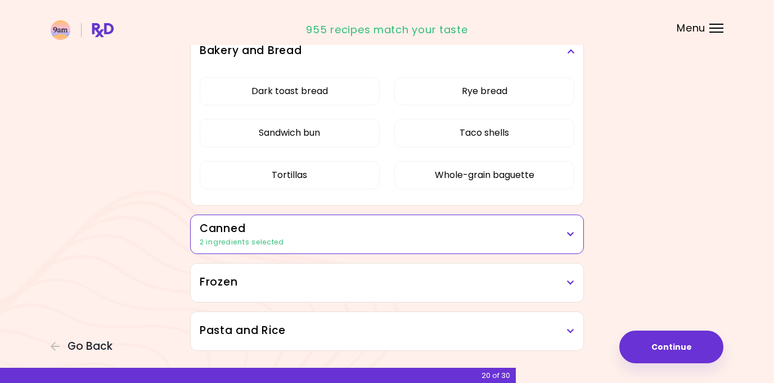
scroll to position [812, 0]
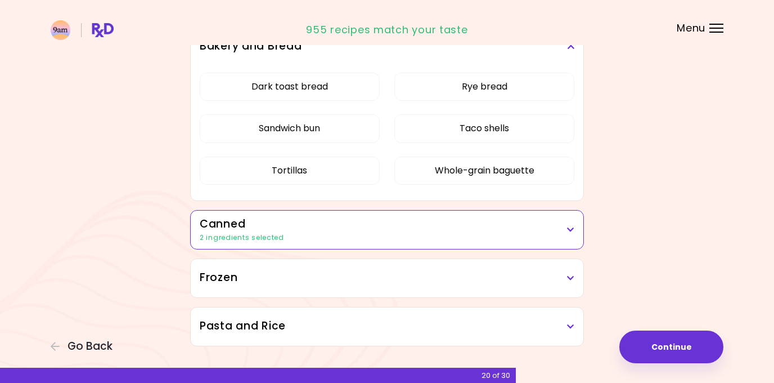
click at [298, 268] on div "Frozen" at bounding box center [387, 278] width 393 height 38
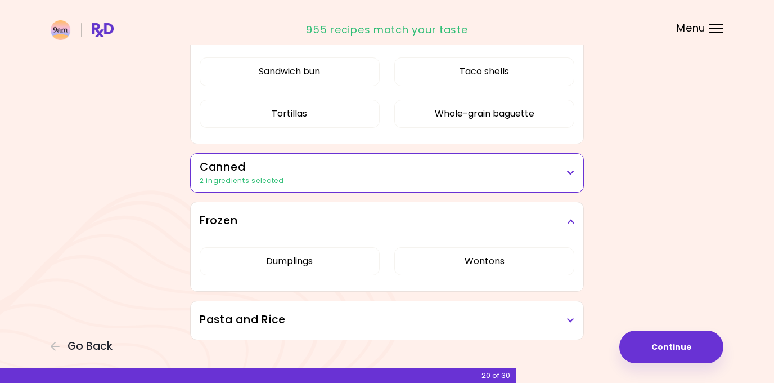
scroll to position [888, 0]
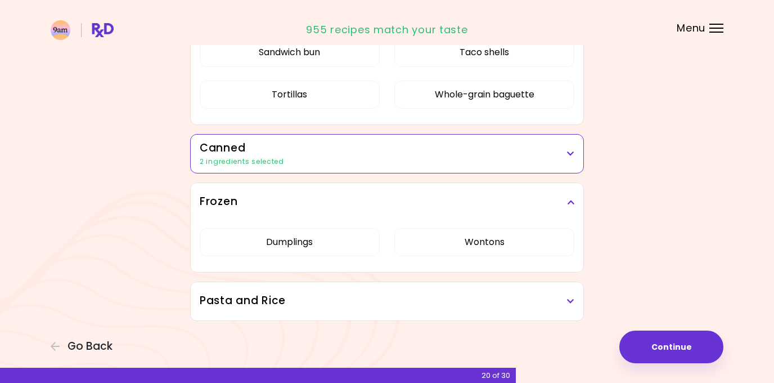
click at [328, 151] on h3 "Canned" at bounding box center [387, 148] width 375 height 16
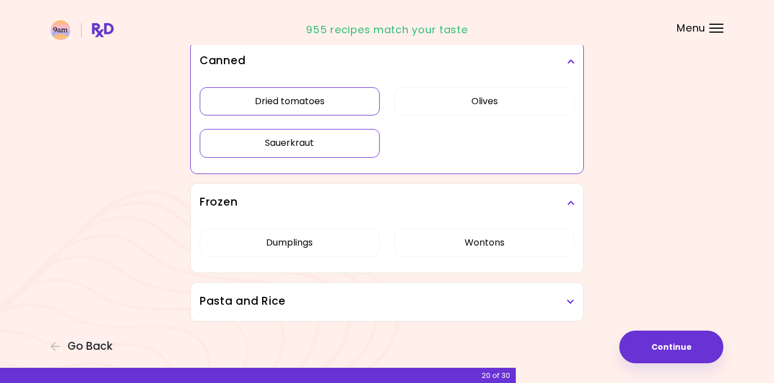
scroll to position [981, 0]
click at [303, 313] on div "Pasta and Rice" at bounding box center [387, 301] width 393 height 38
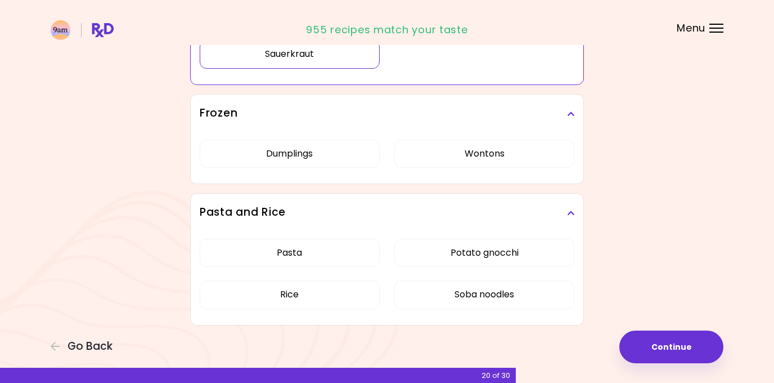
scroll to position [1073, 0]
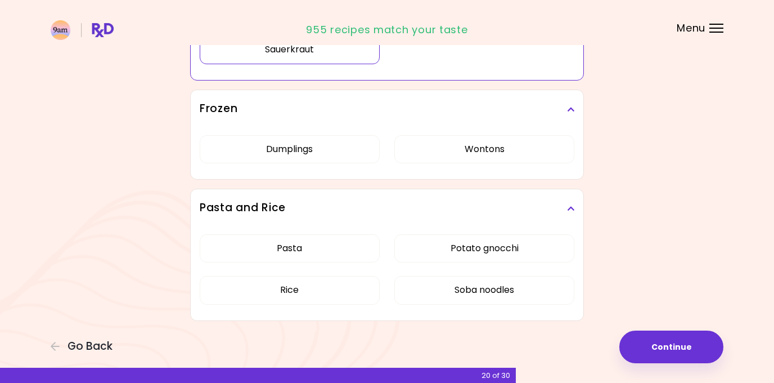
click at [663, 351] on button "Continue" at bounding box center [671, 346] width 104 height 33
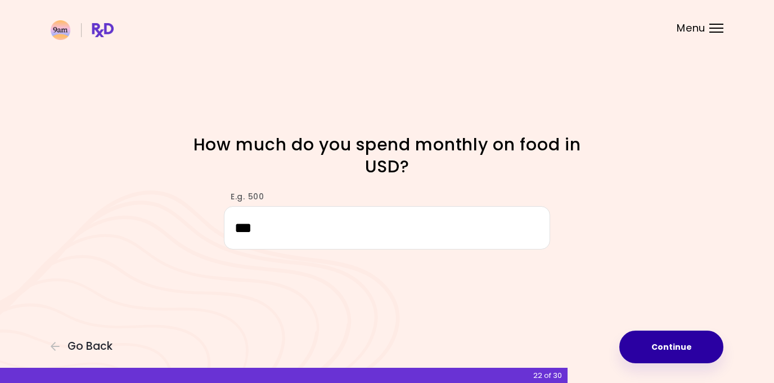
type input "***"
click at [670, 354] on button "Continue" at bounding box center [671, 346] width 104 height 33
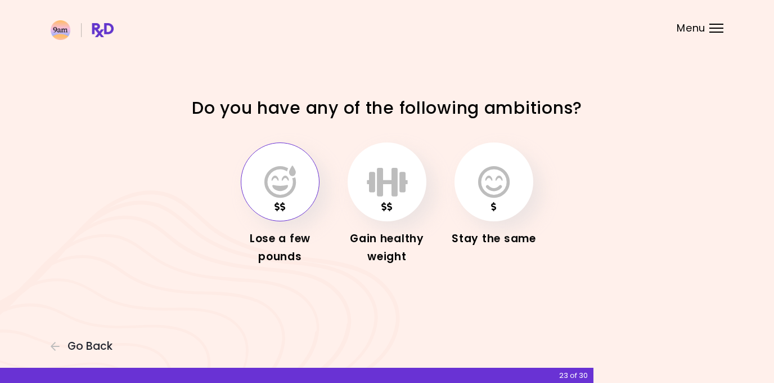
click at [308, 185] on button "button" at bounding box center [280, 181] width 79 height 79
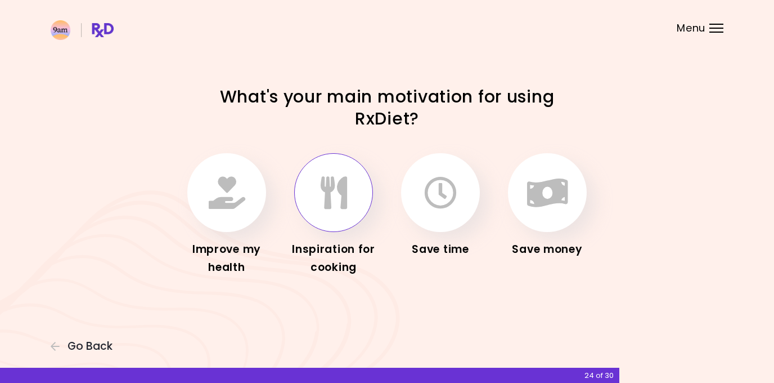
click at [334, 189] on icon "button" at bounding box center [334, 192] width 26 height 33
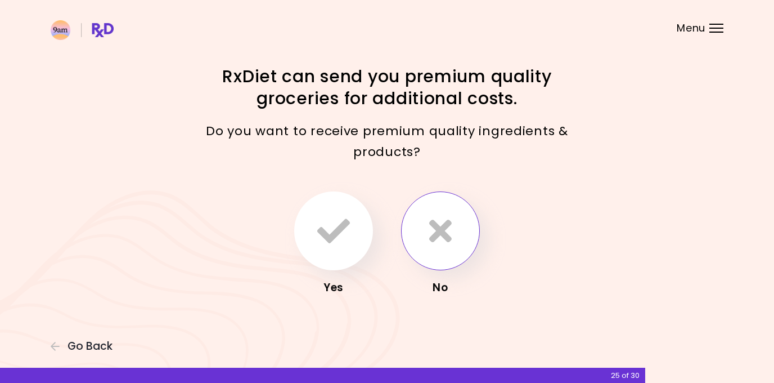
click at [434, 214] on icon "button" at bounding box center [440, 230] width 23 height 33
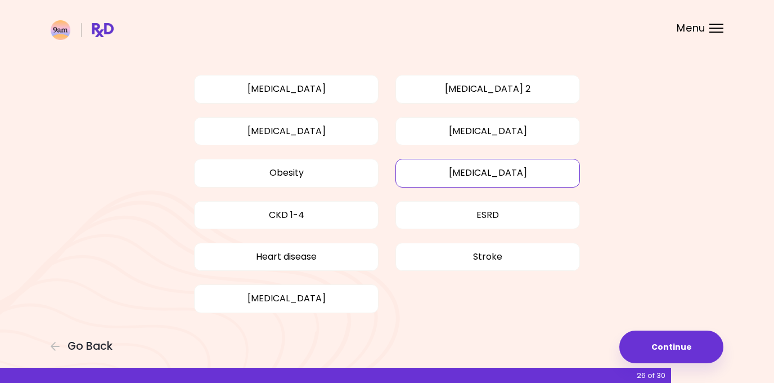
scroll to position [83, 0]
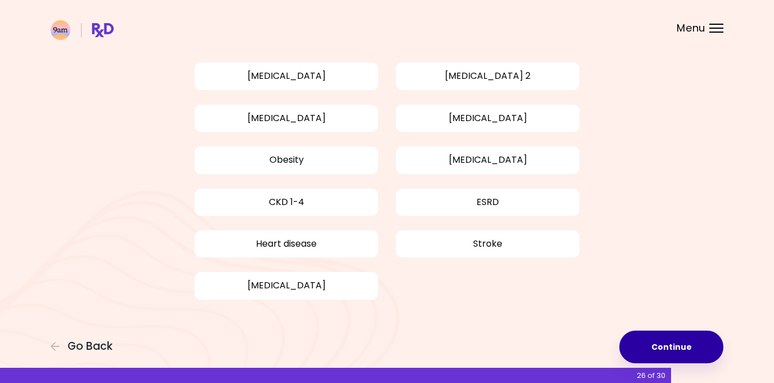
click at [646, 335] on button "Continue" at bounding box center [671, 346] width 104 height 33
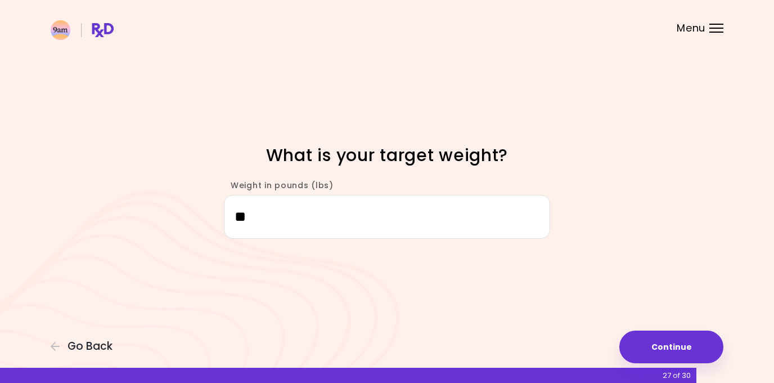
type input "*"
type input "***"
click at [642, 336] on button "Continue" at bounding box center [671, 346] width 104 height 33
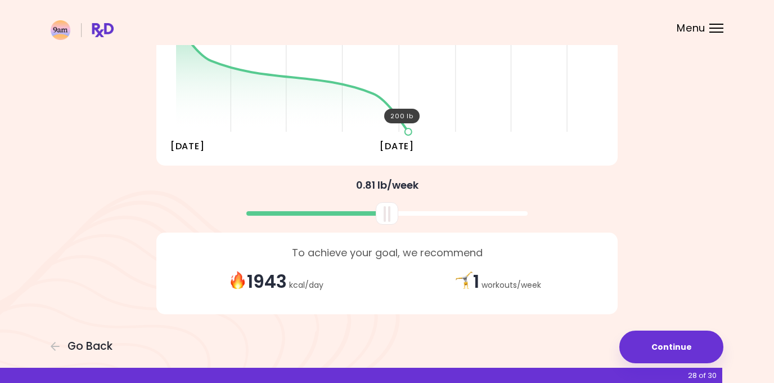
scroll to position [200, 0]
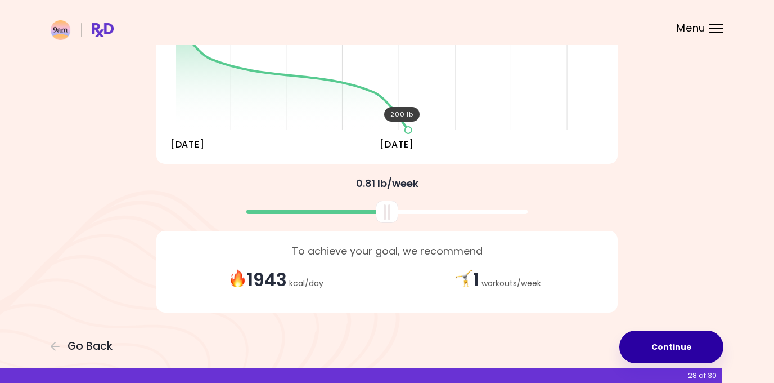
click at [654, 348] on button "Continue" at bounding box center [671, 346] width 104 height 33
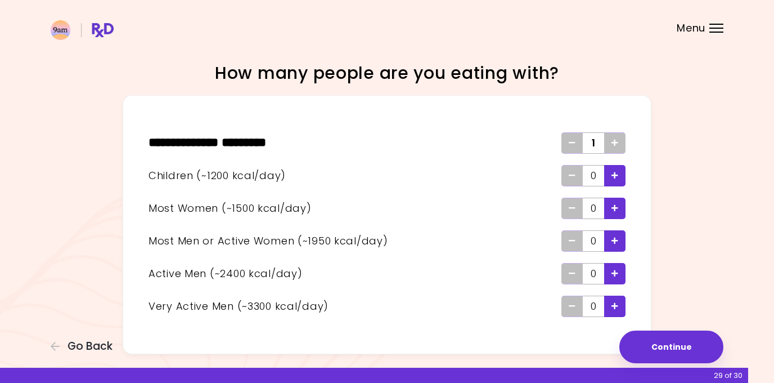
click at [615, 202] on span "Add - Woman" at bounding box center [614, 208] width 7 height 18
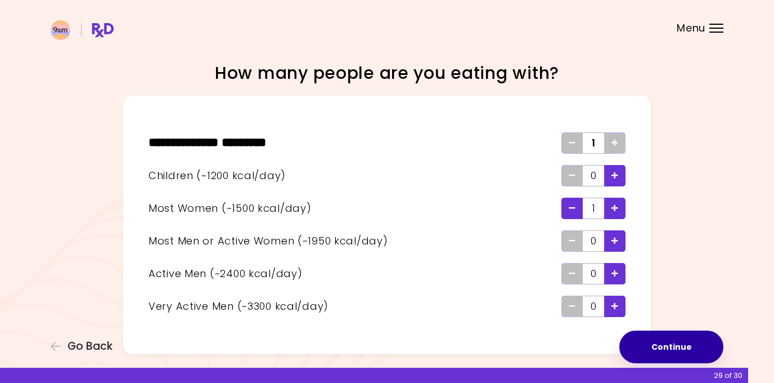
click at [662, 349] on button "Continue" at bounding box center [671, 346] width 104 height 33
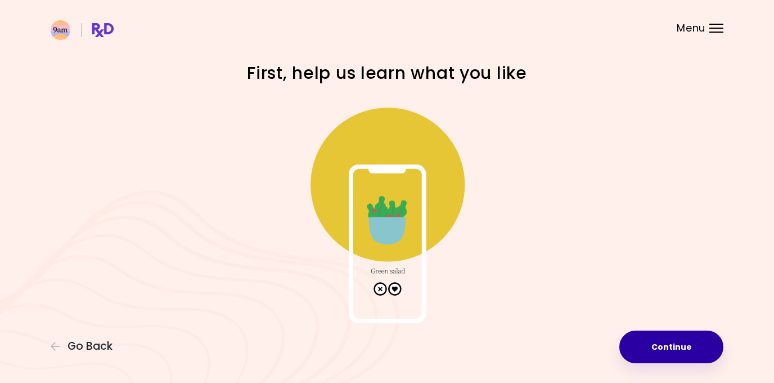
scroll to position [8, 0]
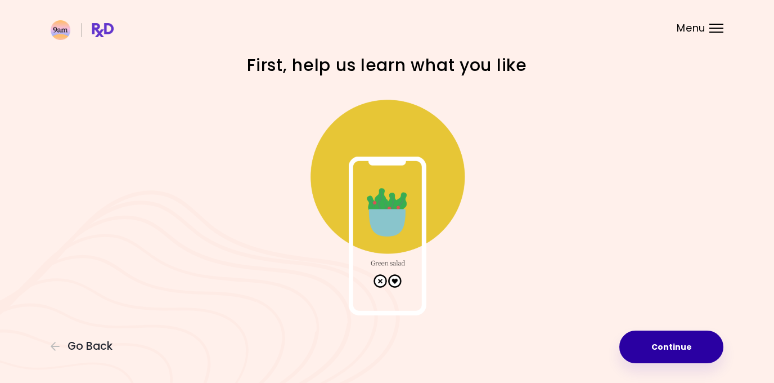
click at [656, 348] on button "Continue" at bounding box center [671, 346] width 104 height 33
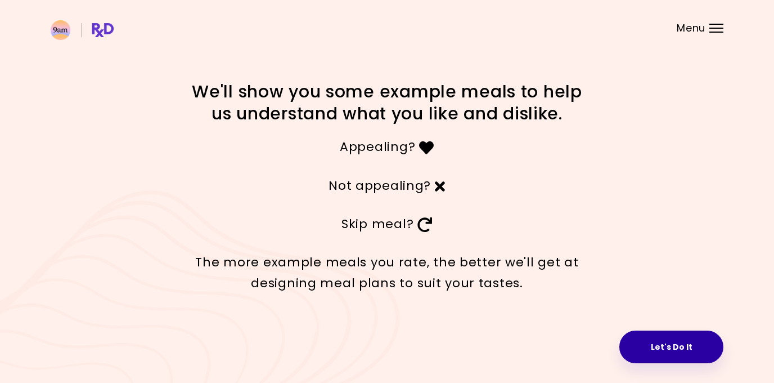
click at [670, 351] on button "Let's Do It" at bounding box center [671, 346] width 104 height 33
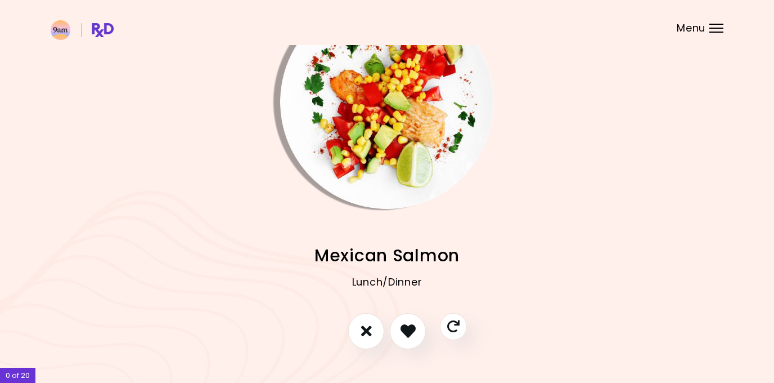
scroll to position [46, 0]
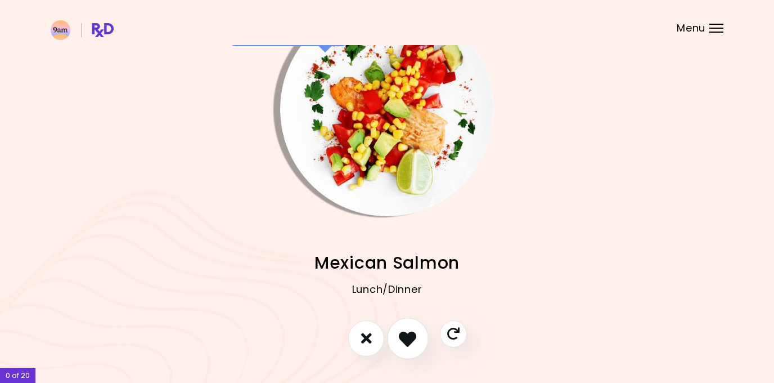
click at [415, 336] on icon "I like this recipe" at bounding box center [407, 337] width 17 height 17
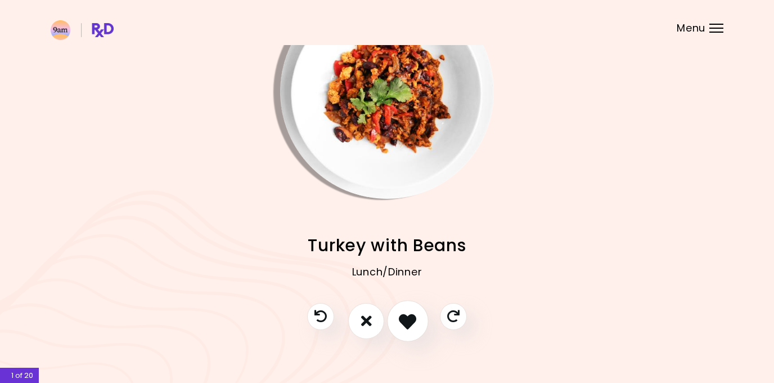
scroll to position [78, 0]
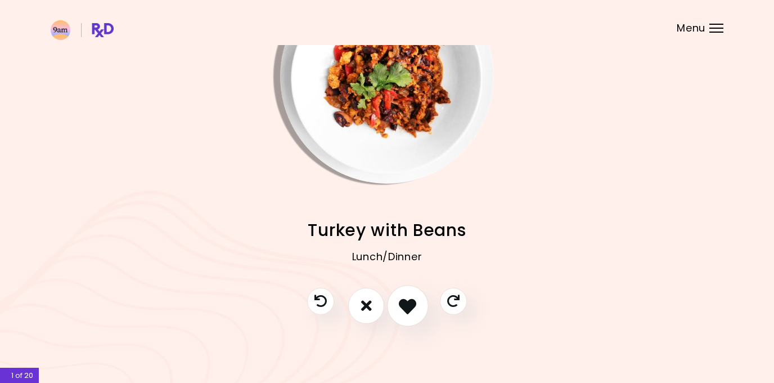
click at [407, 309] on icon "I like this recipe" at bounding box center [407, 304] width 17 height 17
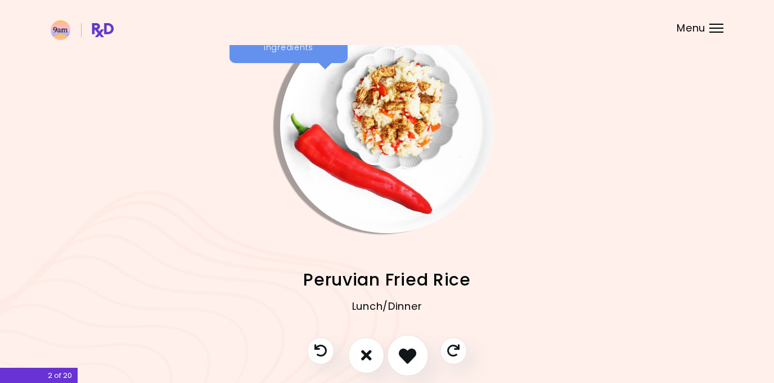
scroll to position [24, 0]
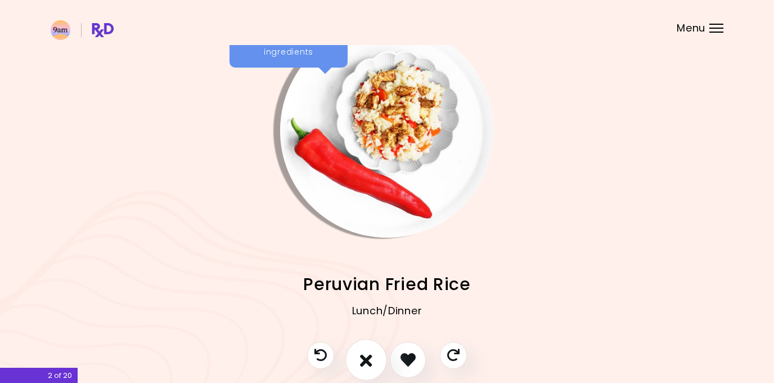
click at [370, 348] on button "I don't like this recipe" at bounding box center [366, 360] width 42 height 42
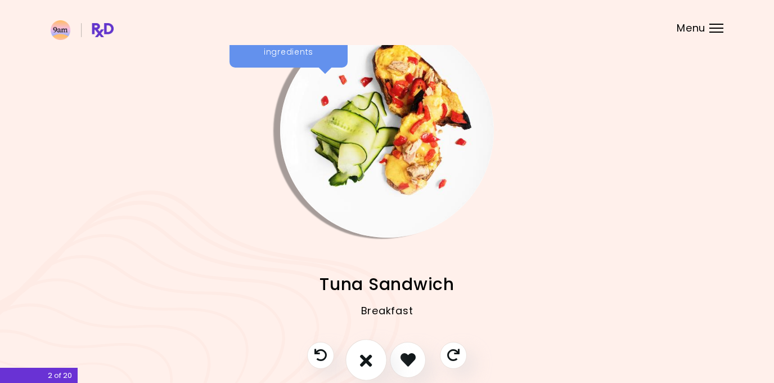
click at [370, 348] on button "I don't like this recipe" at bounding box center [366, 360] width 42 height 42
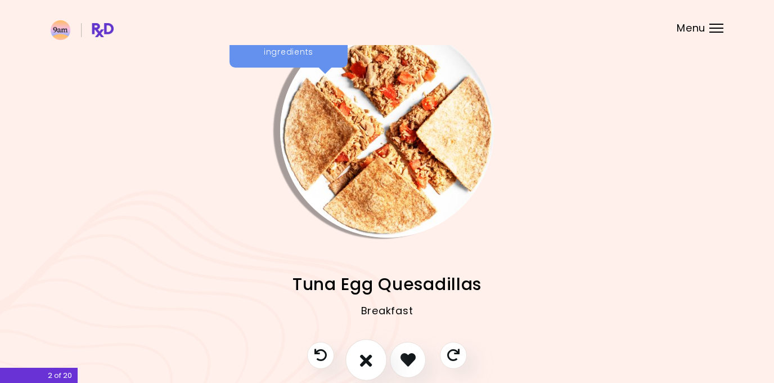
click at [363, 357] on icon "I don't like this recipe" at bounding box center [366, 358] width 12 height 17
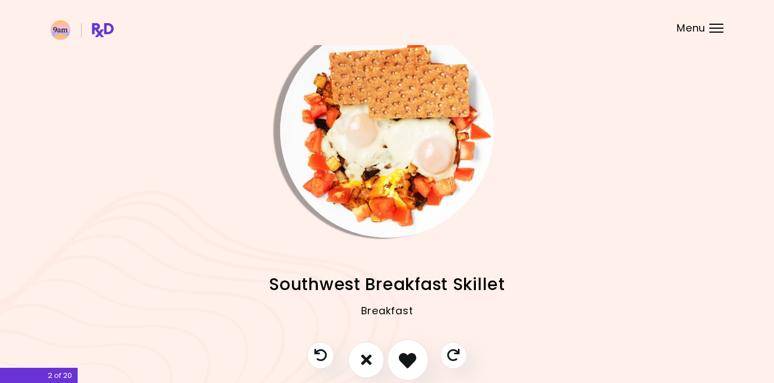
click at [408, 358] on icon "I like this recipe" at bounding box center [407, 358] width 17 height 17
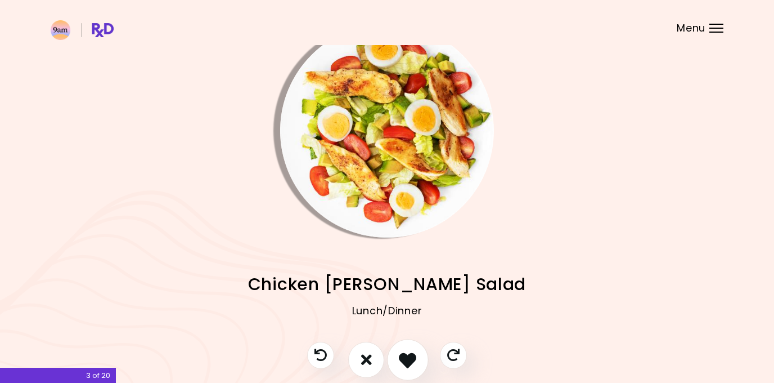
click at [408, 358] on icon "I like this recipe" at bounding box center [407, 358] width 17 height 17
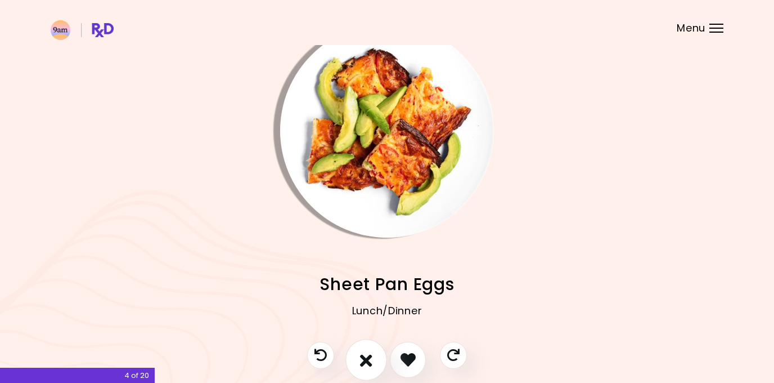
click at [368, 353] on icon "I don't like this recipe" at bounding box center [366, 358] width 12 height 17
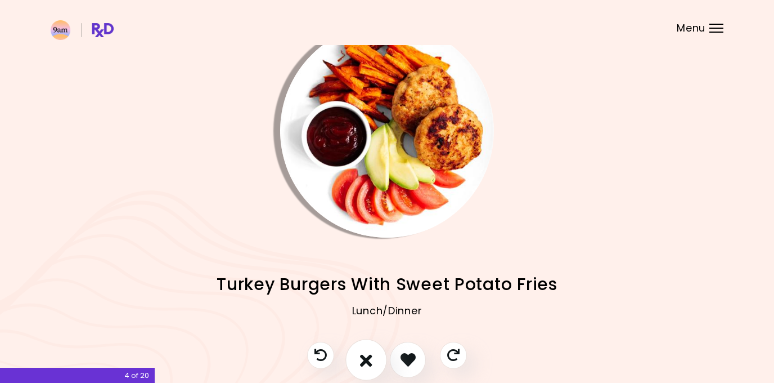
click at [363, 359] on icon "I don't like this recipe" at bounding box center [366, 358] width 12 height 17
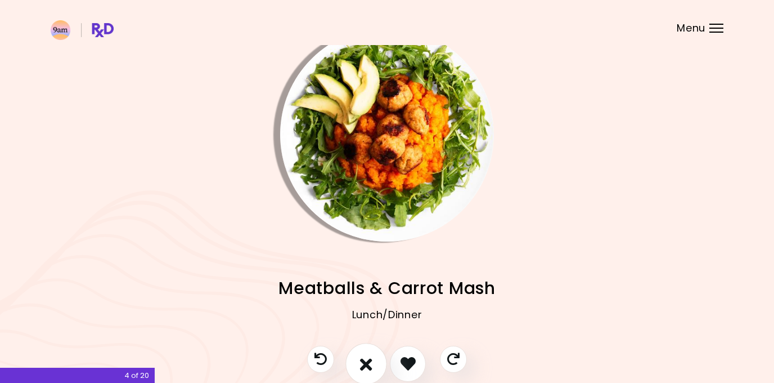
scroll to position [41, 0]
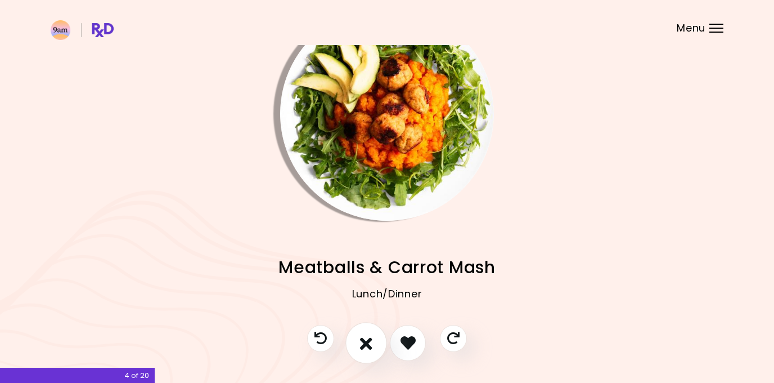
click at [367, 340] on icon "I don't like this recipe" at bounding box center [366, 342] width 12 height 17
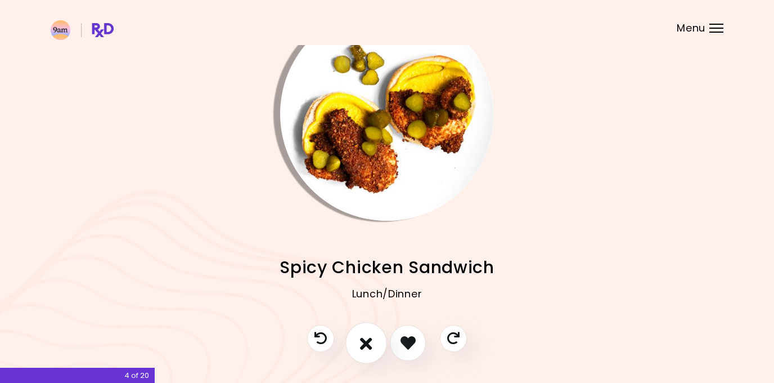
click at [369, 344] on icon "I don't like this recipe" at bounding box center [366, 342] width 12 height 17
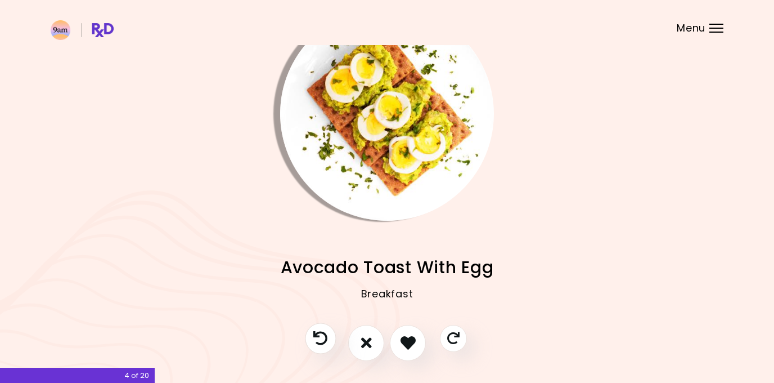
click at [330, 340] on button "Previous recipe" at bounding box center [320, 337] width 31 height 31
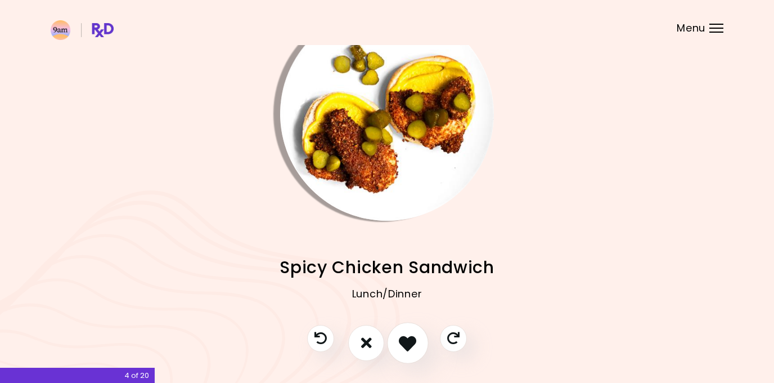
click at [404, 339] on icon "I like this recipe" at bounding box center [407, 342] width 17 height 17
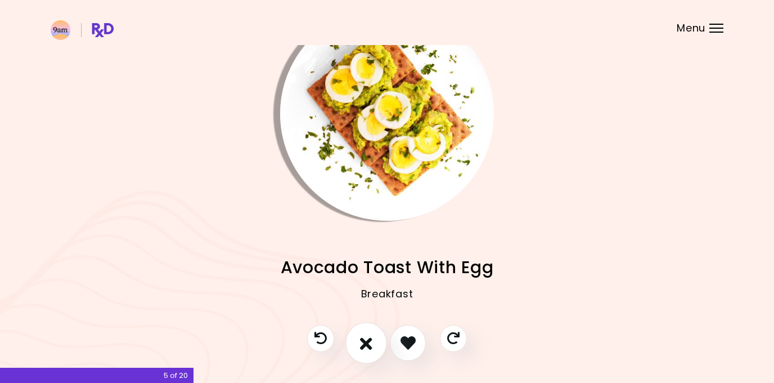
click at [363, 343] on icon "I don't like this recipe" at bounding box center [366, 342] width 12 height 17
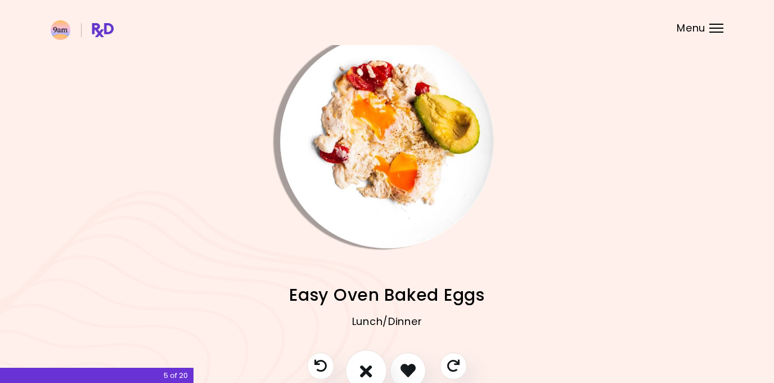
scroll to position [15, 0]
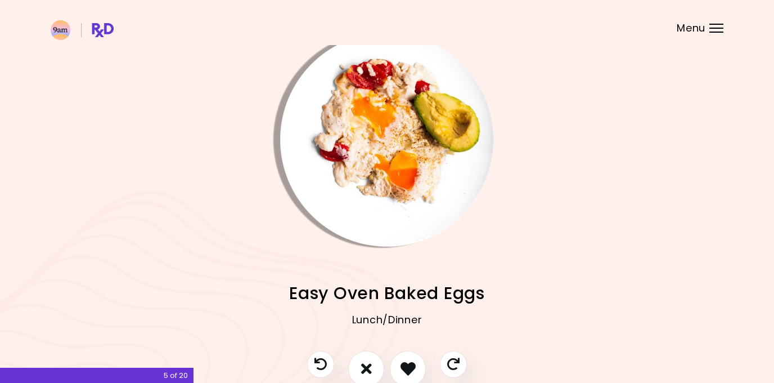
click at [364, 348] on div "Lunch/Dinner" at bounding box center [387, 327] width 673 height 45
click at [364, 359] on icon "I don't like this recipe" at bounding box center [366, 367] width 12 height 17
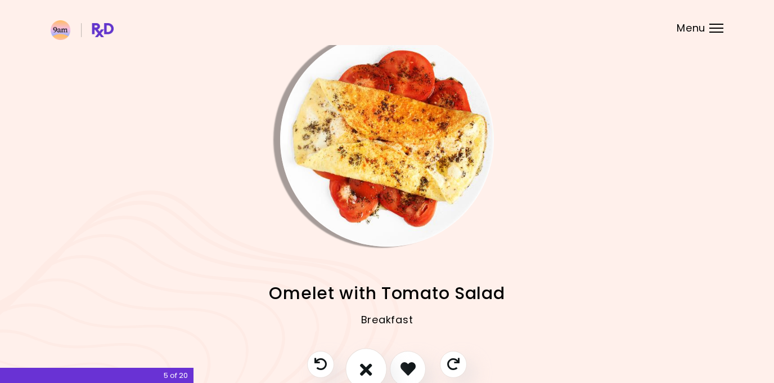
click at [364, 359] on icon "I don't like this recipe" at bounding box center [366, 367] width 12 height 17
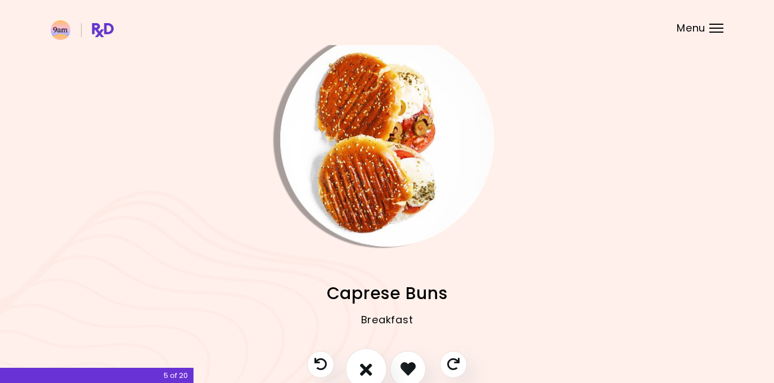
click at [362, 367] on icon "I don't like this recipe" at bounding box center [366, 367] width 12 height 17
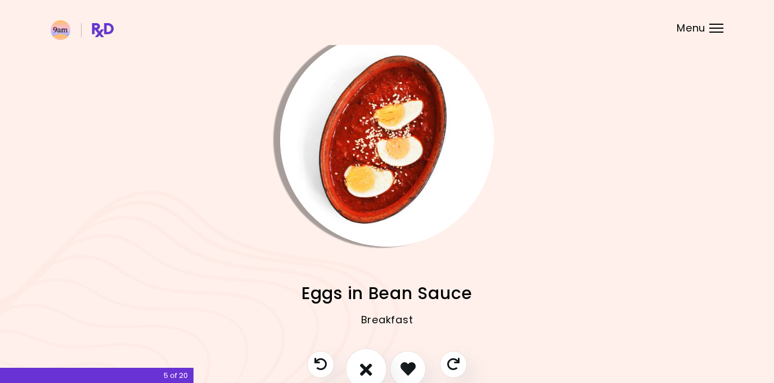
click at [362, 367] on icon "I don't like this recipe" at bounding box center [366, 367] width 12 height 17
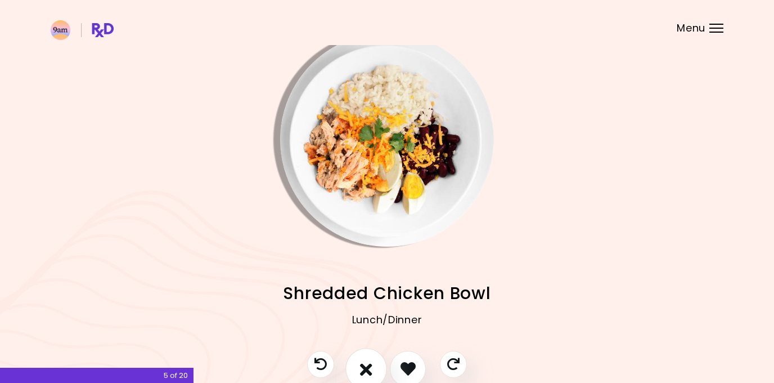
click at [362, 367] on icon "I don't like this recipe" at bounding box center [366, 367] width 12 height 17
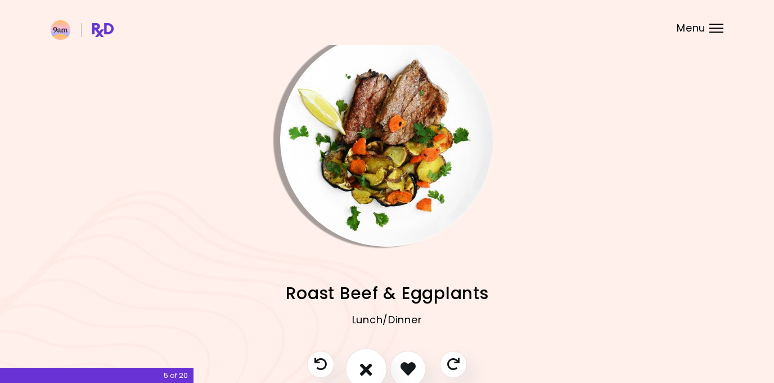
click at [362, 367] on icon "I don't like this recipe" at bounding box center [366, 367] width 12 height 17
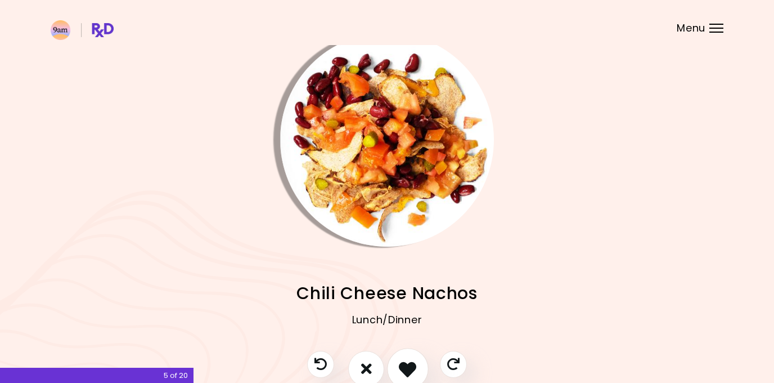
click at [398, 368] on button "I like this recipe" at bounding box center [408, 369] width 42 height 42
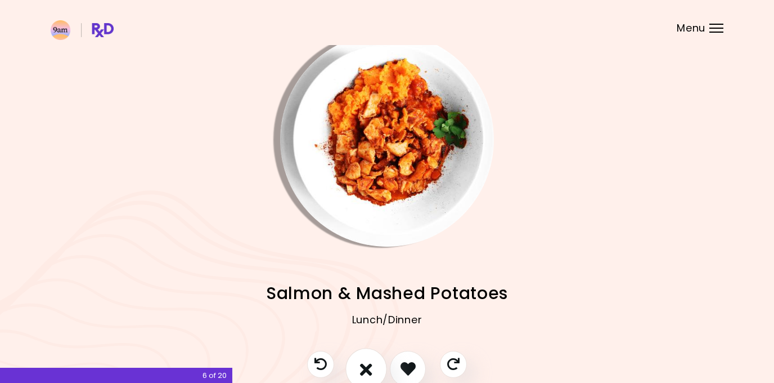
click at [365, 369] on icon "I don't like this recipe" at bounding box center [366, 367] width 12 height 17
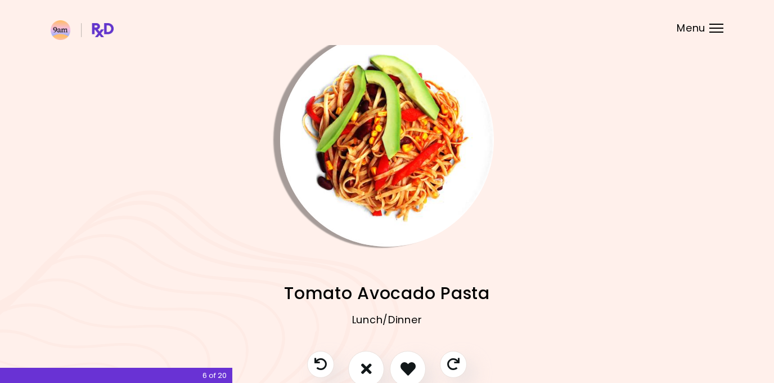
scroll to position [78, 0]
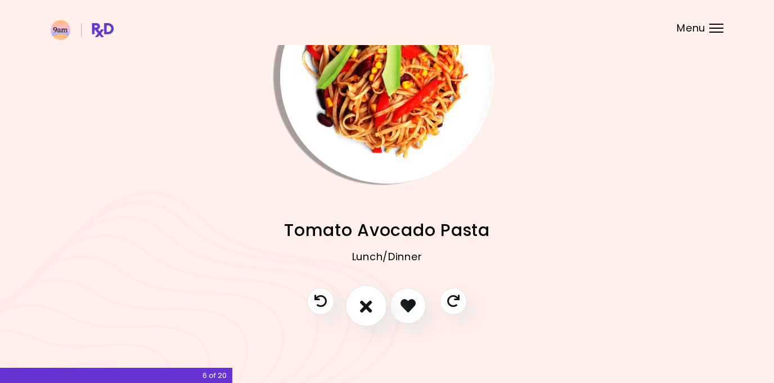
click at [366, 303] on icon "I don't like this recipe" at bounding box center [366, 304] width 12 height 17
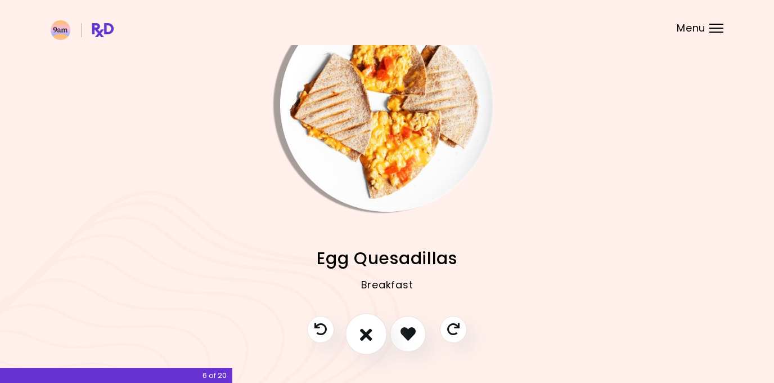
scroll to position [49, 0]
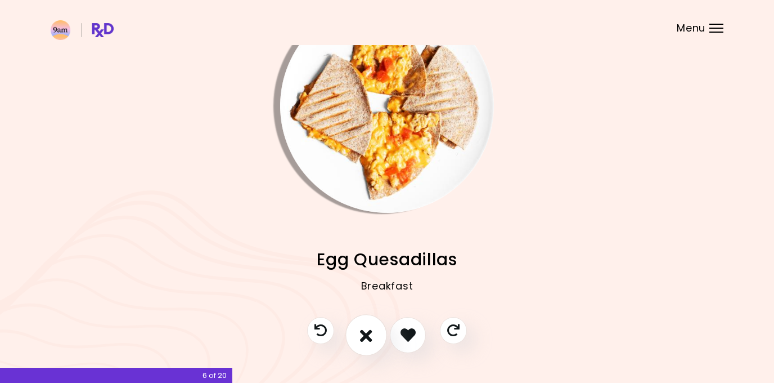
click at [363, 335] on icon "I don't like this recipe" at bounding box center [366, 334] width 12 height 17
